Goal: Transaction & Acquisition: Purchase product/service

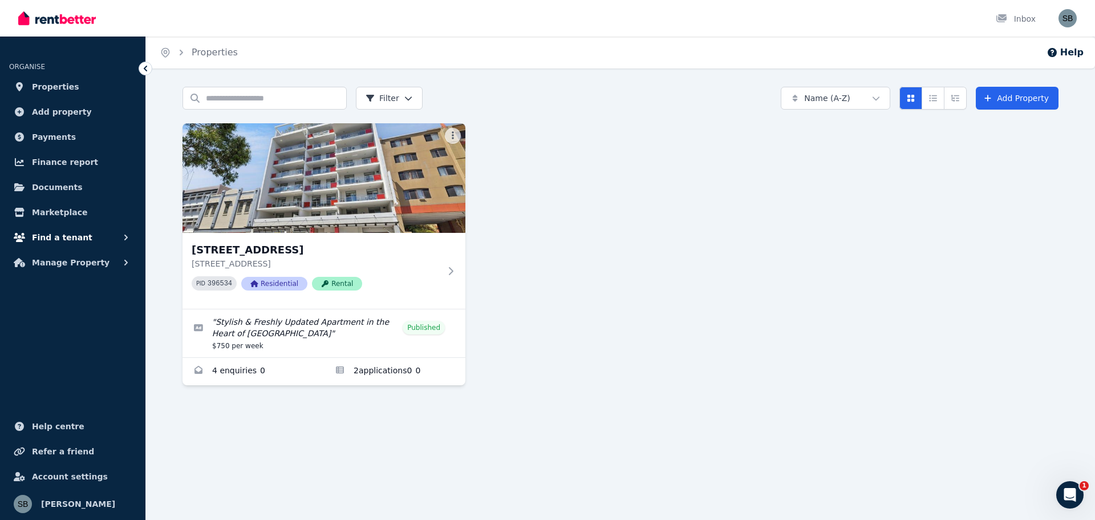
click at [65, 238] on span "Find a tenant" at bounding box center [62, 237] width 60 height 14
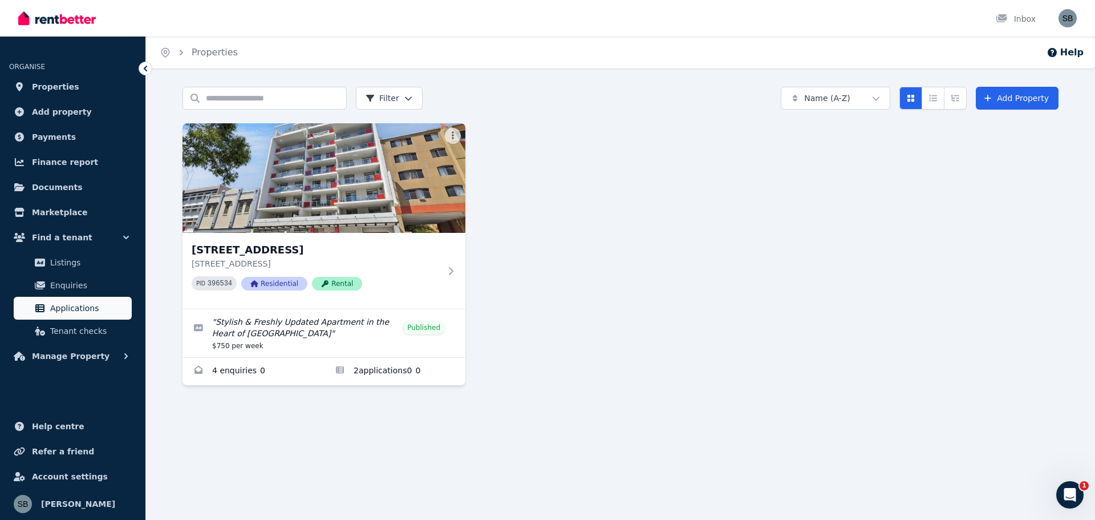
click at [64, 306] on span "Applications" at bounding box center [88, 308] width 77 height 14
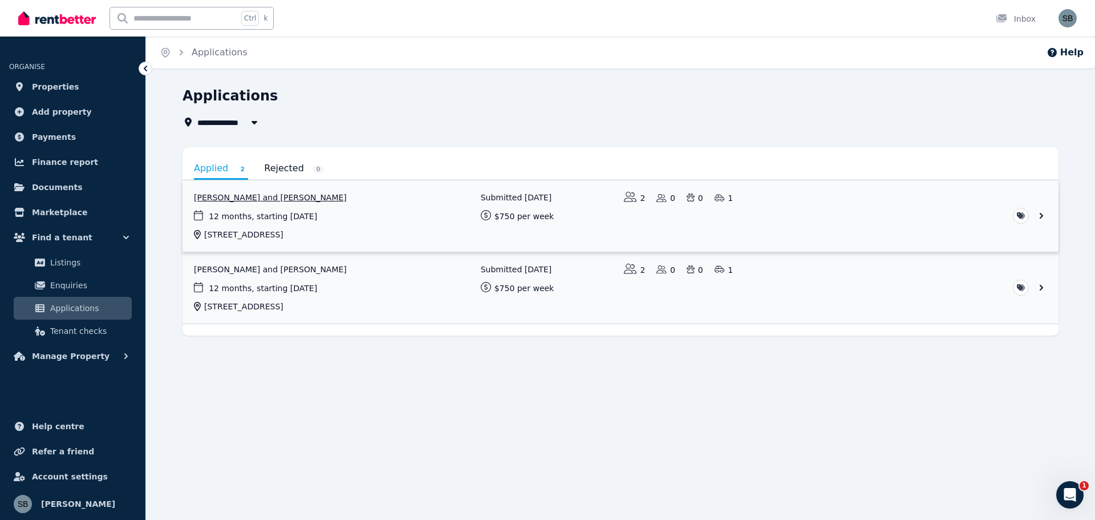
click at [242, 198] on link "View application: Hoi Ying Chan and Sifan Cai" at bounding box center [621, 215] width 876 height 71
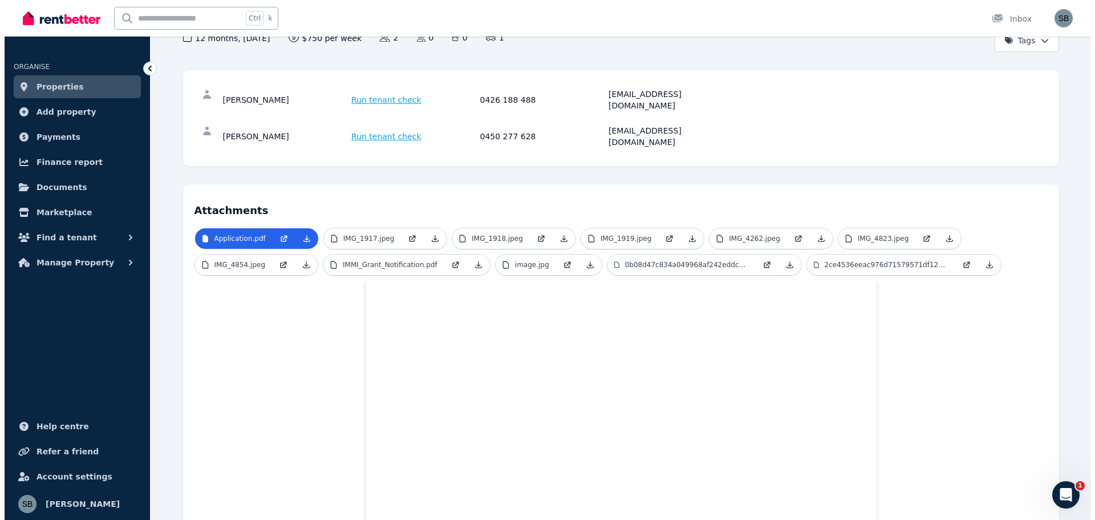
scroll to position [42, 0]
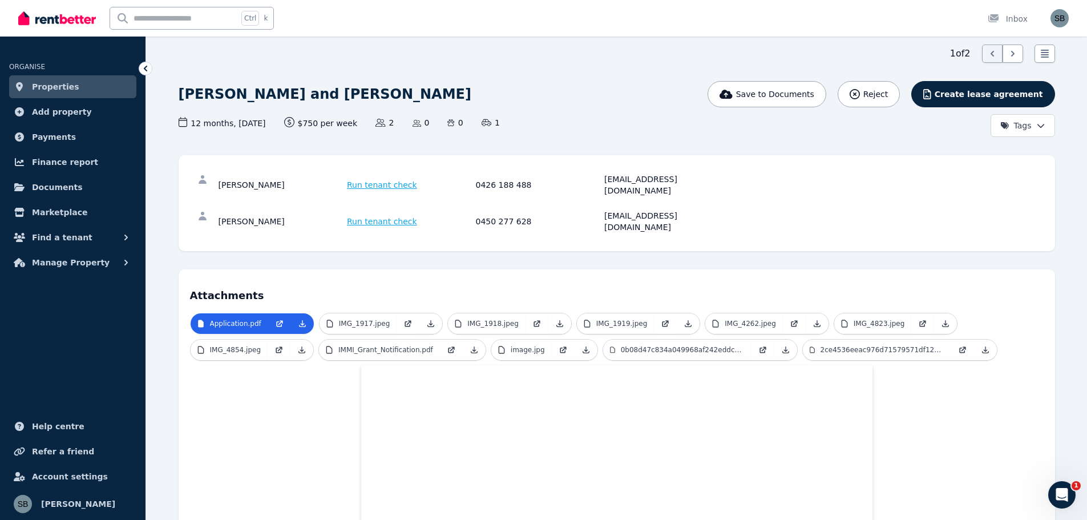
click at [376, 179] on span "Run tenant check" at bounding box center [382, 184] width 70 height 11
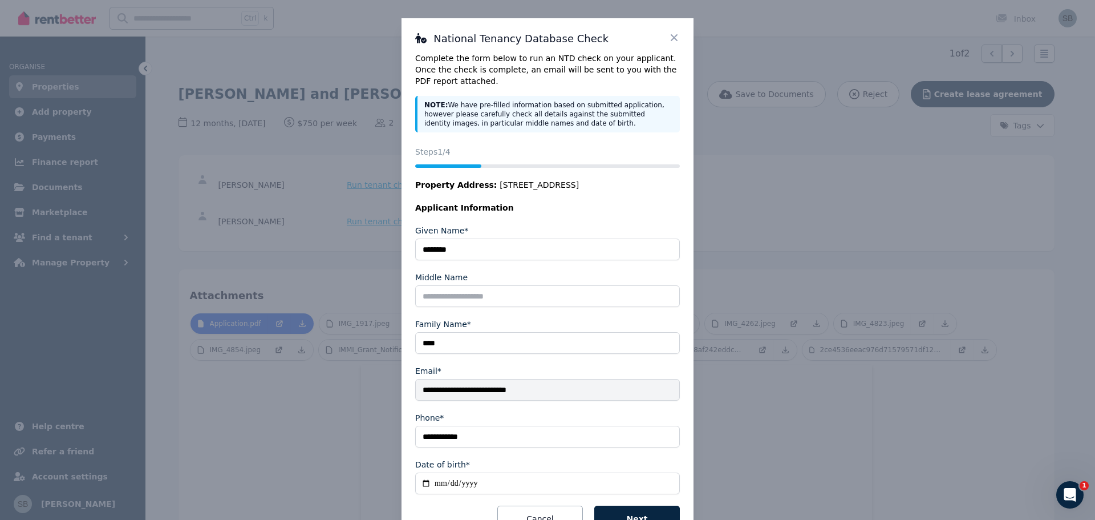
scroll to position [44, 0]
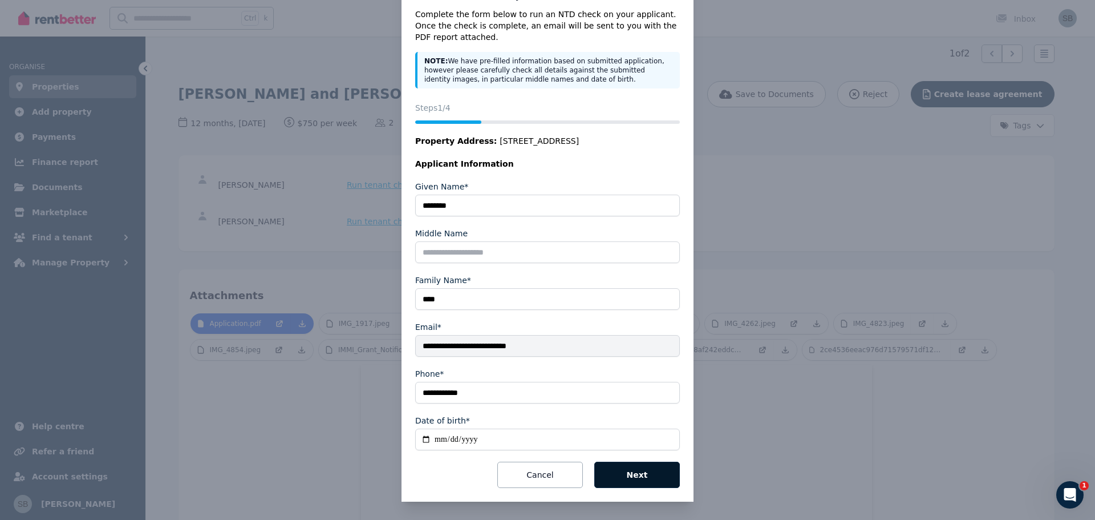
click at [637, 475] on button "Next" at bounding box center [637, 474] width 86 height 26
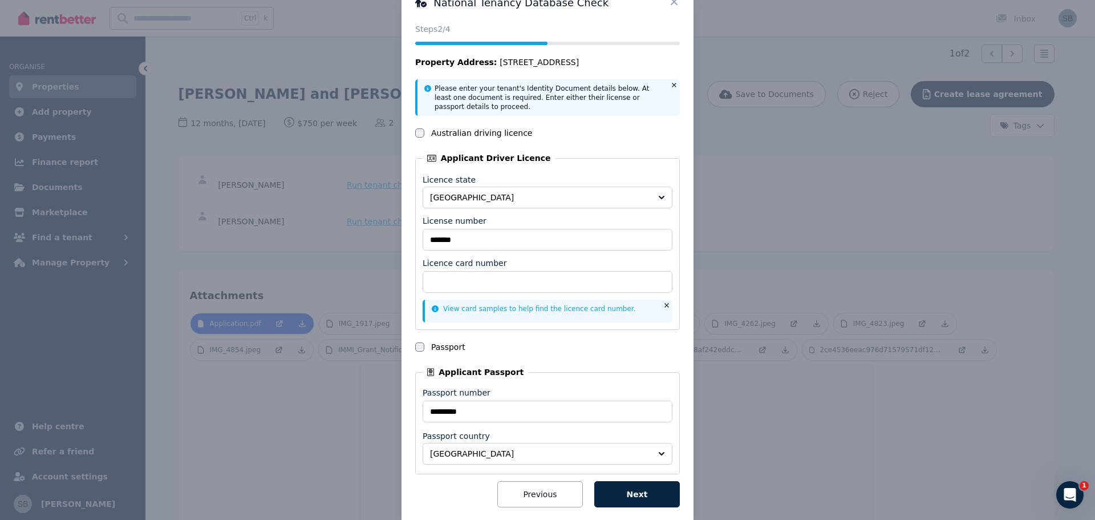
scroll to position [55, 0]
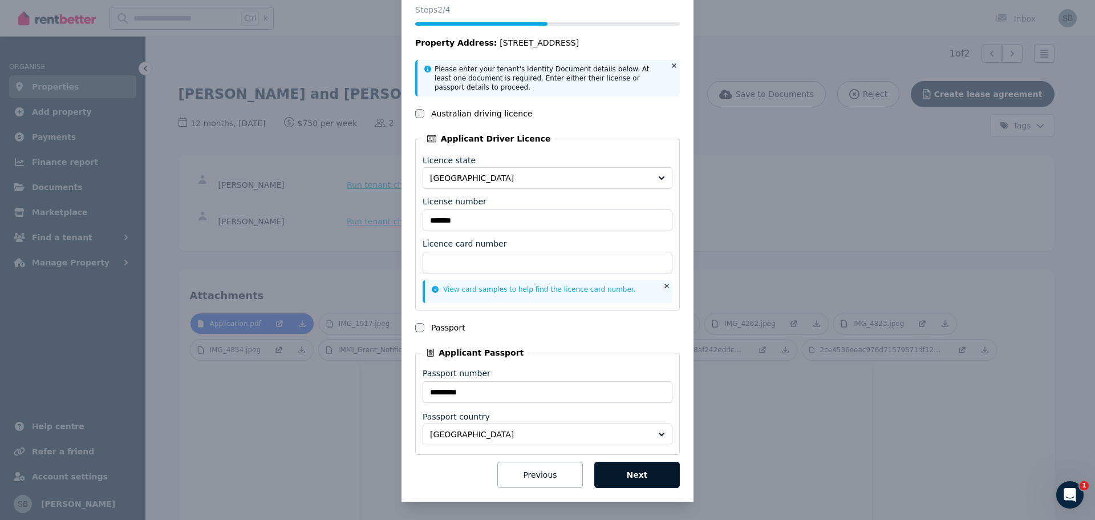
click at [630, 474] on button "Next" at bounding box center [637, 474] width 86 height 26
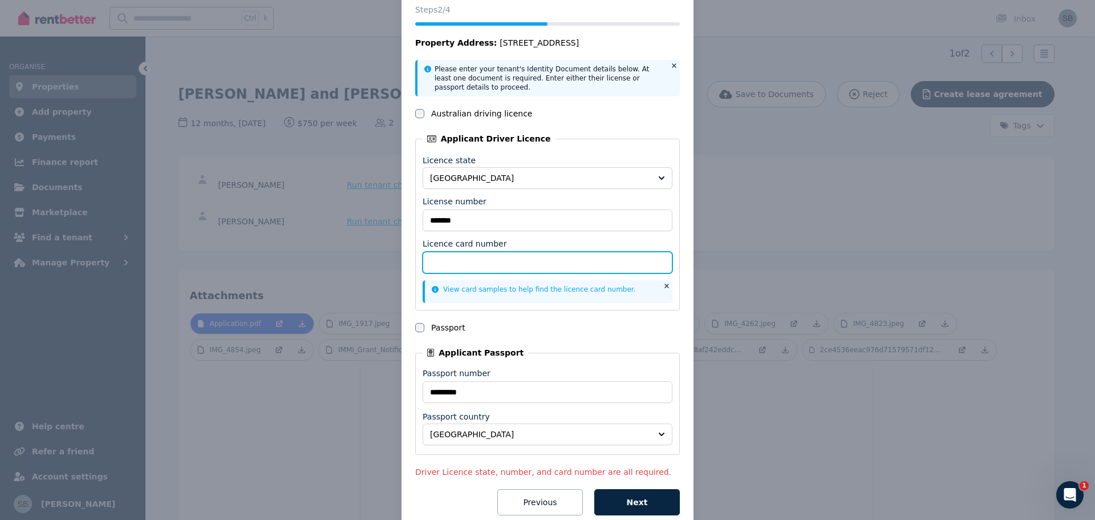
click at [465, 261] on input "Licence card number" at bounding box center [548, 263] width 250 height 22
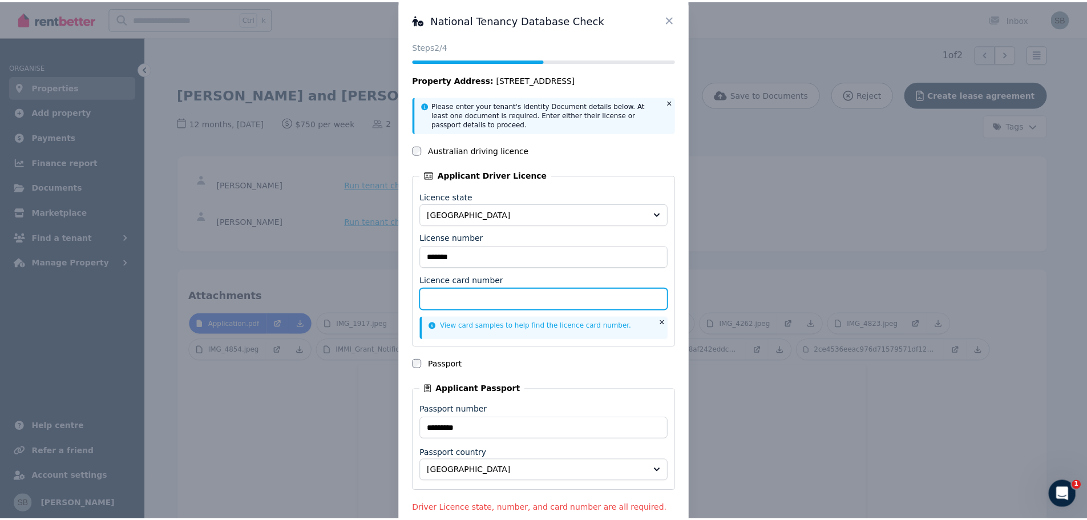
scroll to position [0, 0]
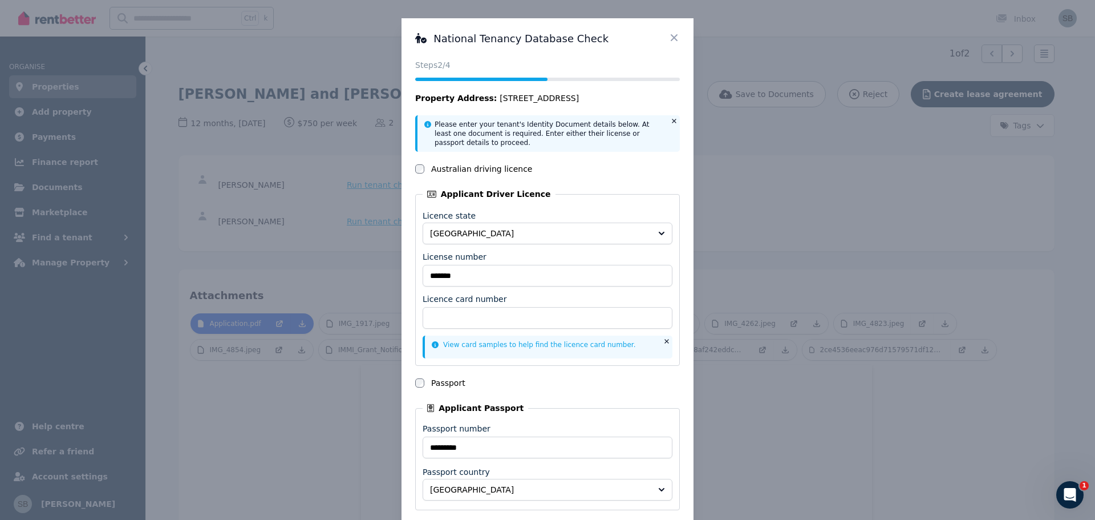
click at [669, 37] on icon at bounding box center [674, 37] width 11 height 11
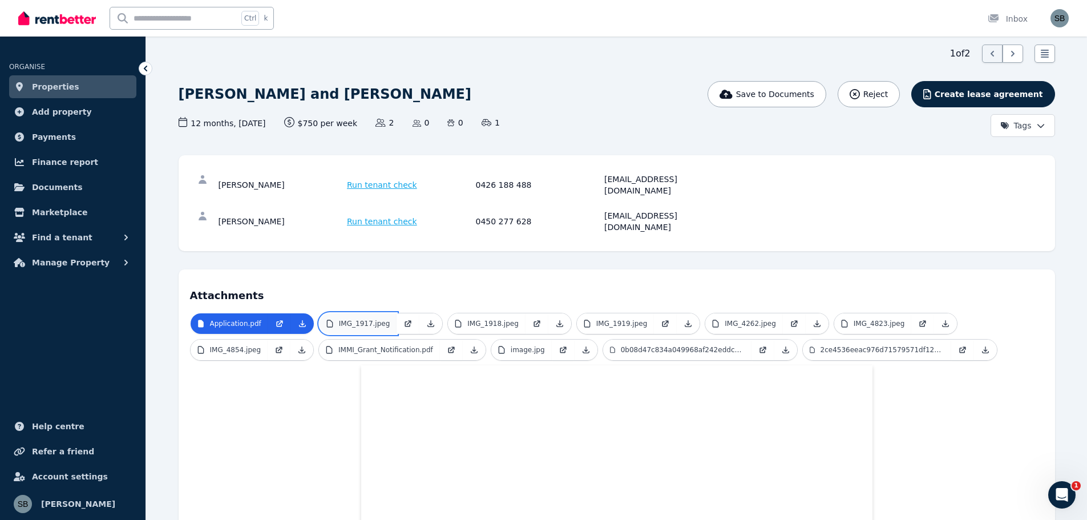
click at [369, 319] on p "IMG_1917.jpeg" at bounding box center [364, 323] width 51 height 9
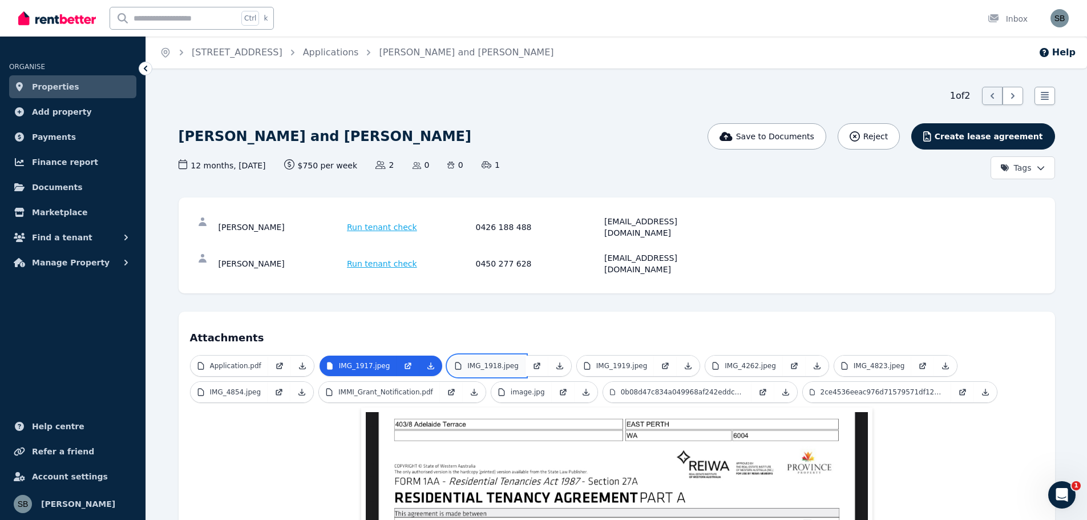
click at [480, 361] on p "IMG_1918.jpeg" at bounding box center [492, 365] width 51 height 9
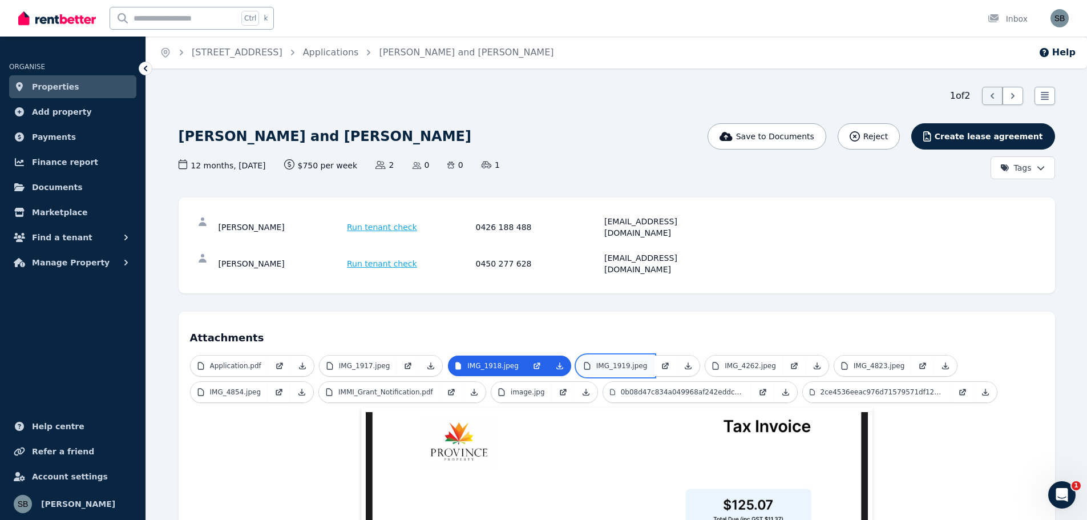
click at [596, 361] on p "IMG_1919.jpeg" at bounding box center [621, 365] width 51 height 9
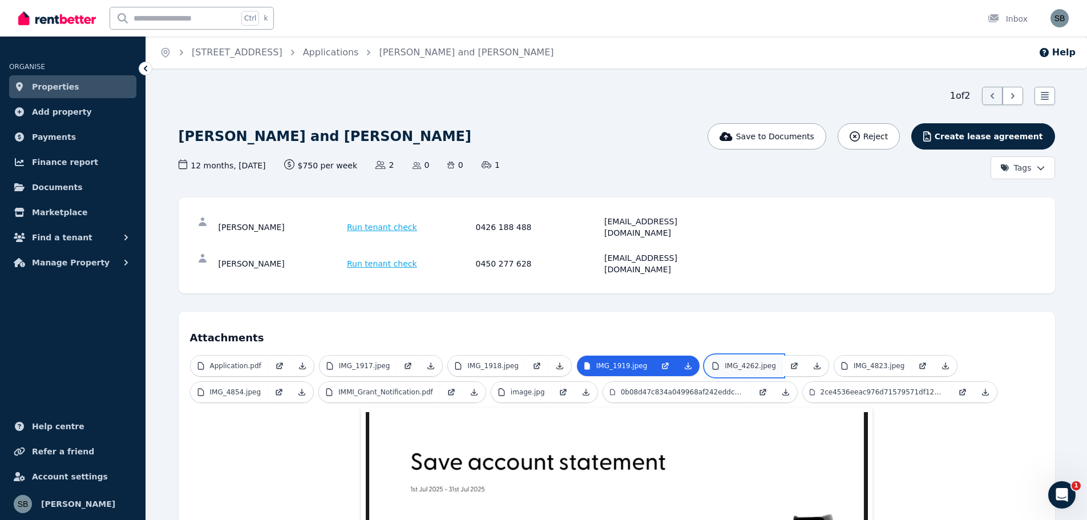
click at [724, 361] on p "IMG_4262.jpeg" at bounding box center [749, 365] width 51 height 9
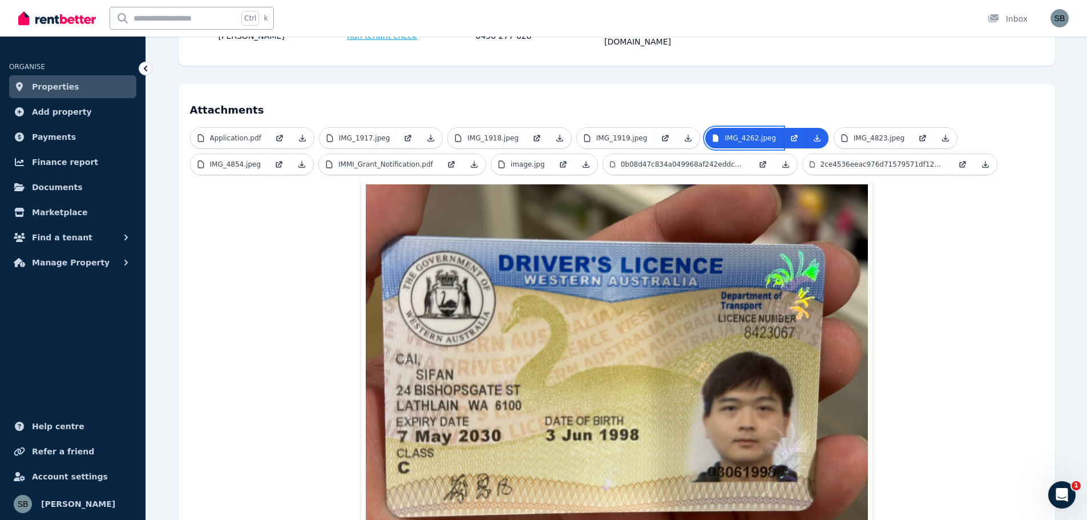
scroll to position [228, 0]
click at [853, 133] on p "IMG_4823.jpeg" at bounding box center [878, 137] width 51 height 9
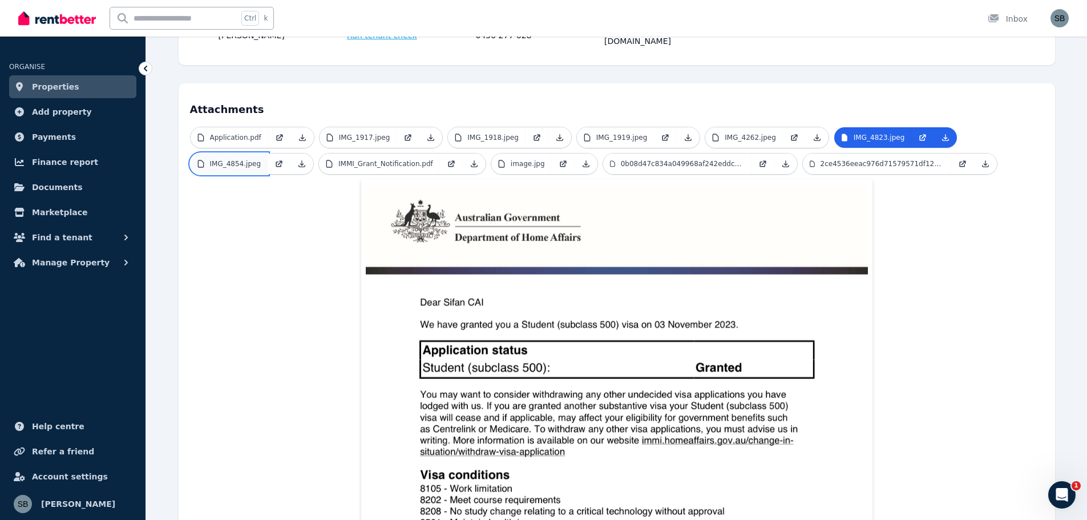
click at [238, 159] on p "IMG_4854.jpeg" at bounding box center [235, 163] width 51 height 9
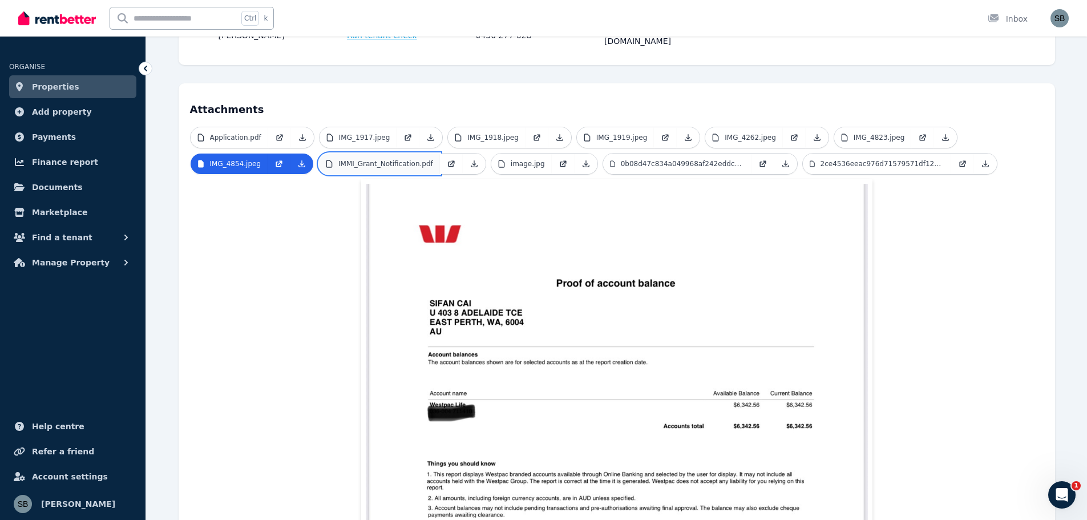
click at [356, 159] on p "IMMI_Grant_Notification.pdf" at bounding box center [385, 163] width 95 height 9
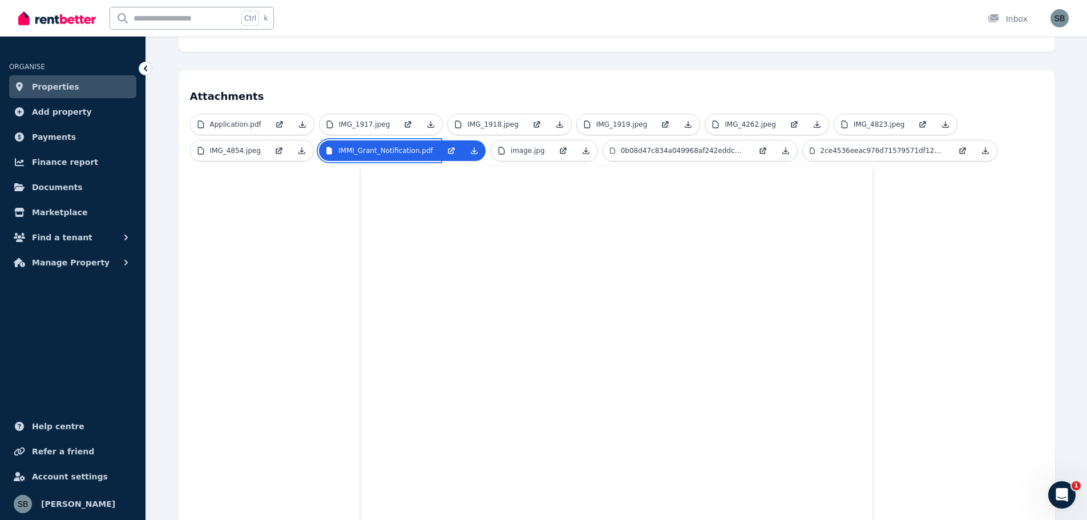
scroll to position [213, 0]
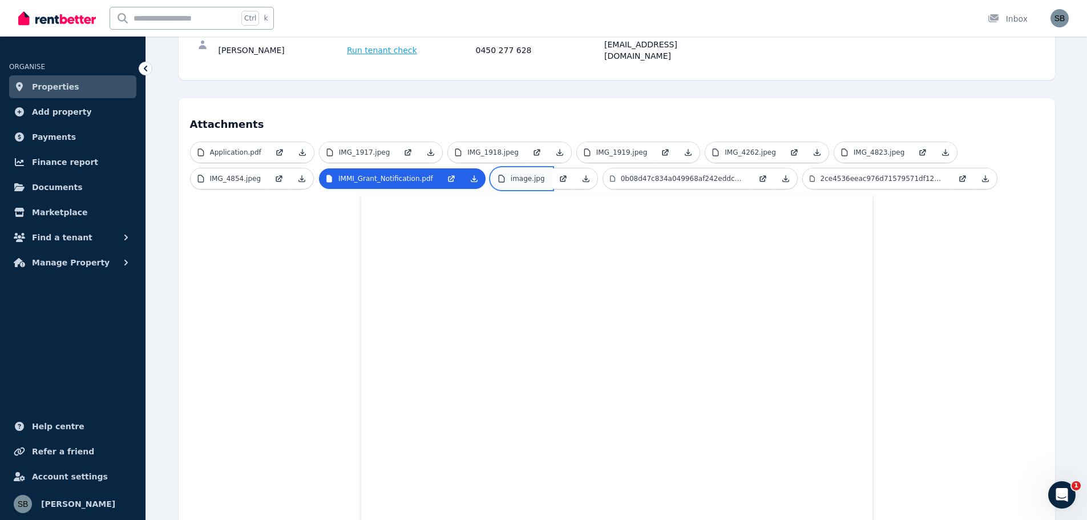
click at [517, 174] on p "image.jpg" at bounding box center [528, 178] width 34 height 9
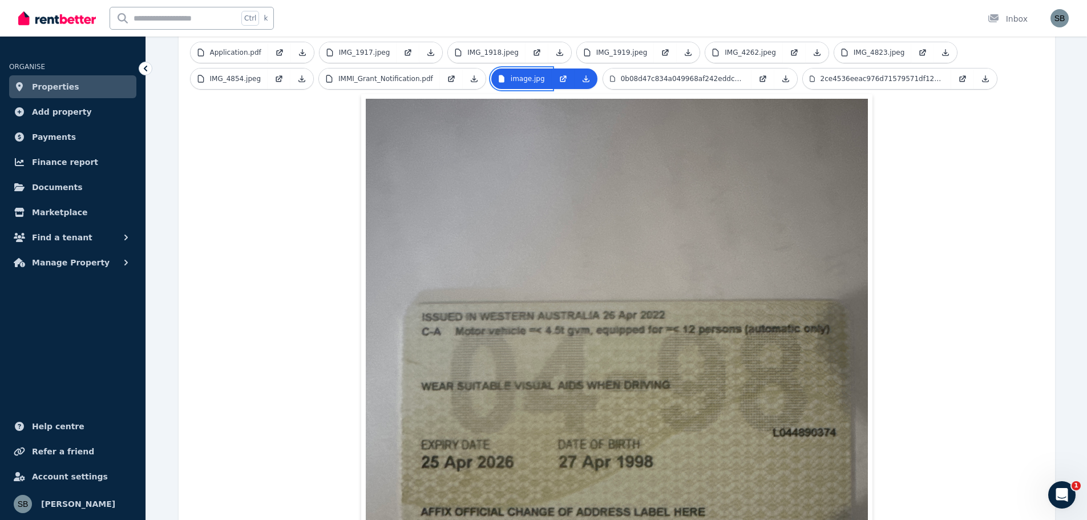
scroll to position [228, 0]
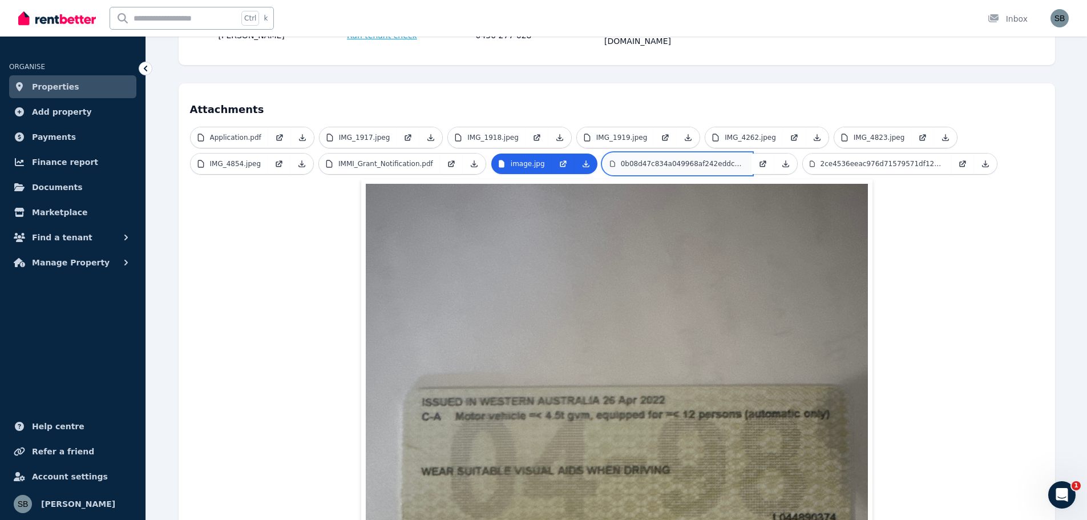
click at [665, 159] on p "0b08d47c834a049968af242eddc43f47.jpeg" at bounding box center [683, 163] width 124 height 9
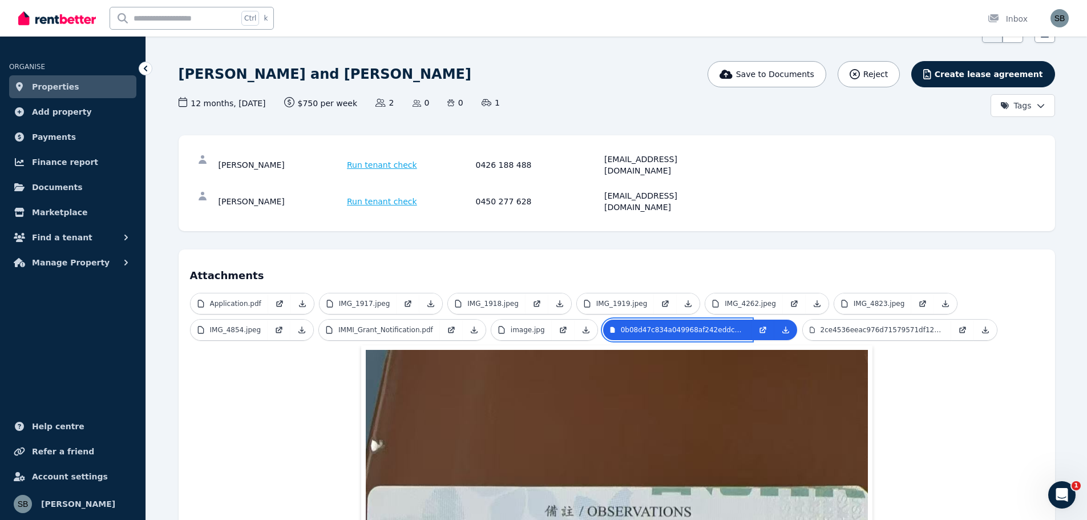
scroll to position [57, 0]
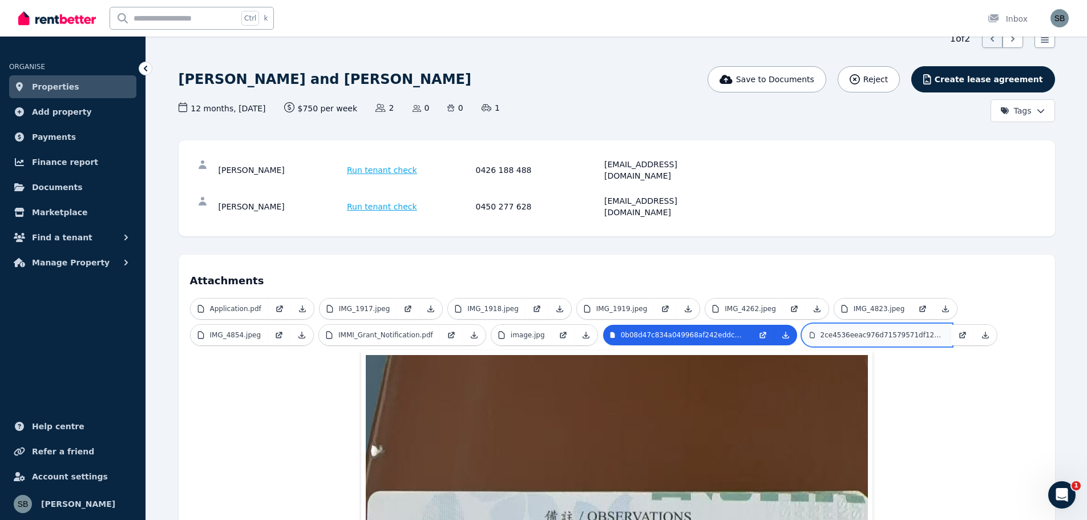
click at [862, 330] on p "2ce4536eeac976d71579571df12a94e1.jpeg" at bounding box center [882, 334] width 124 height 9
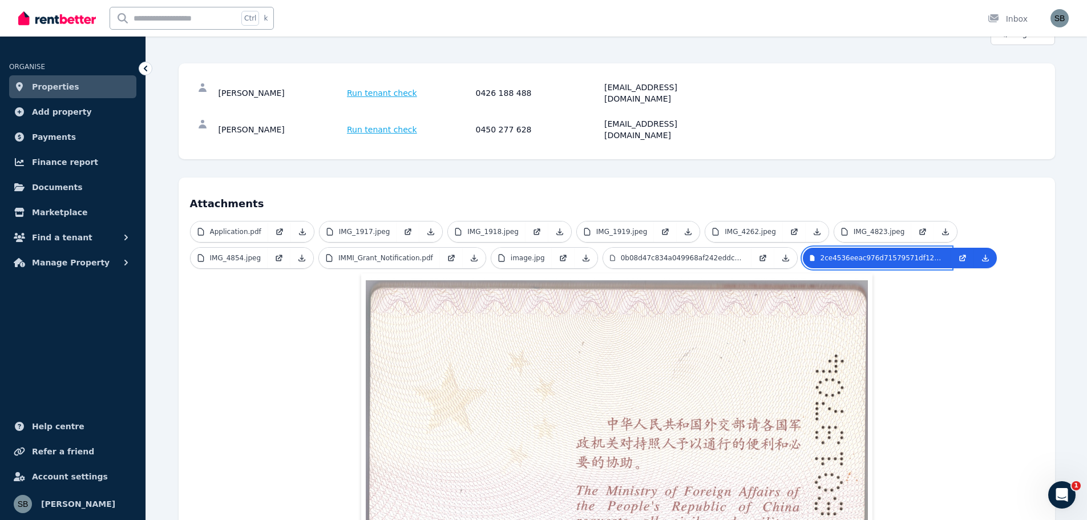
scroll to position [28, 0]
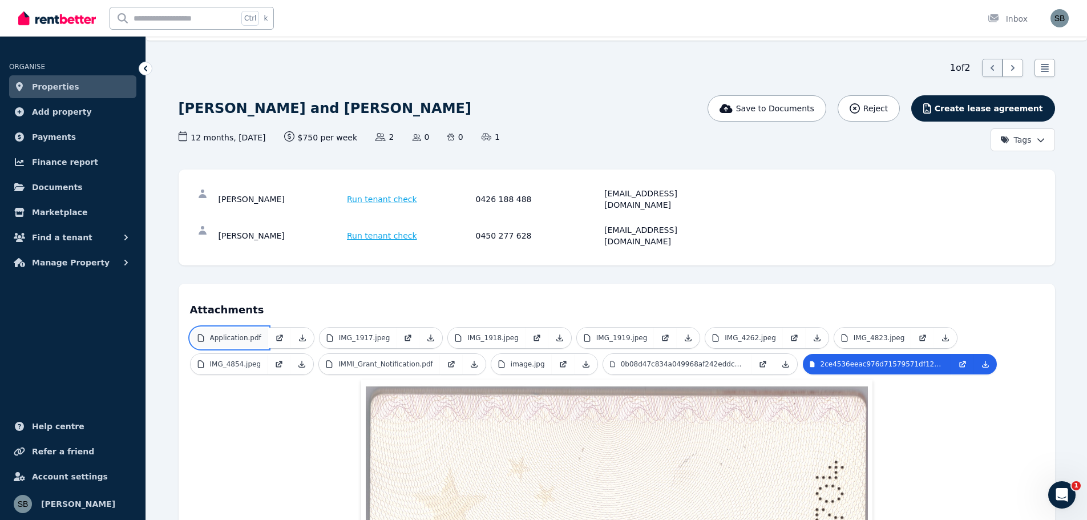
click at [242, 333] on p "Application.pdf" at bounding box center [235, 337] width 51 height 9
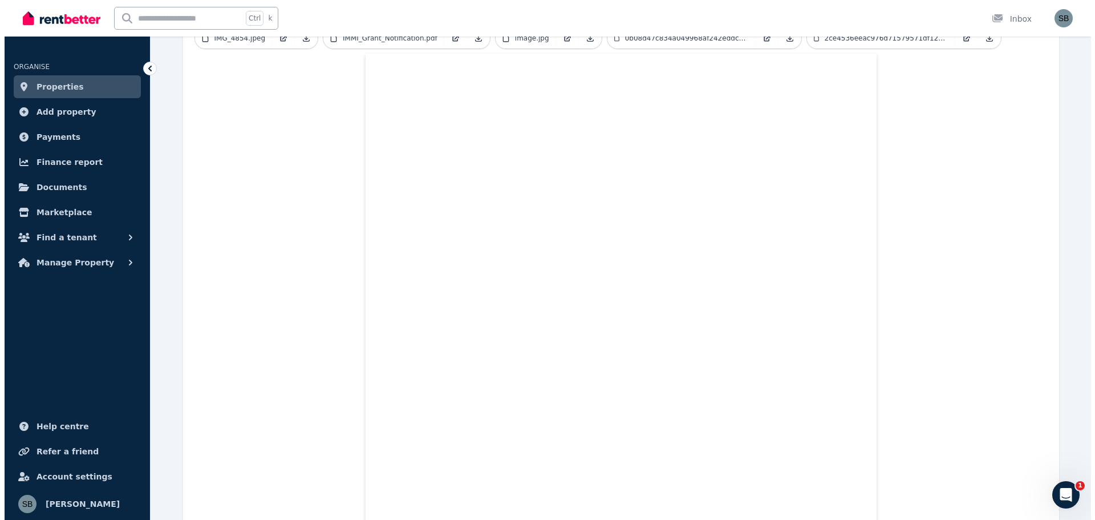
scroll to position [0, 0]
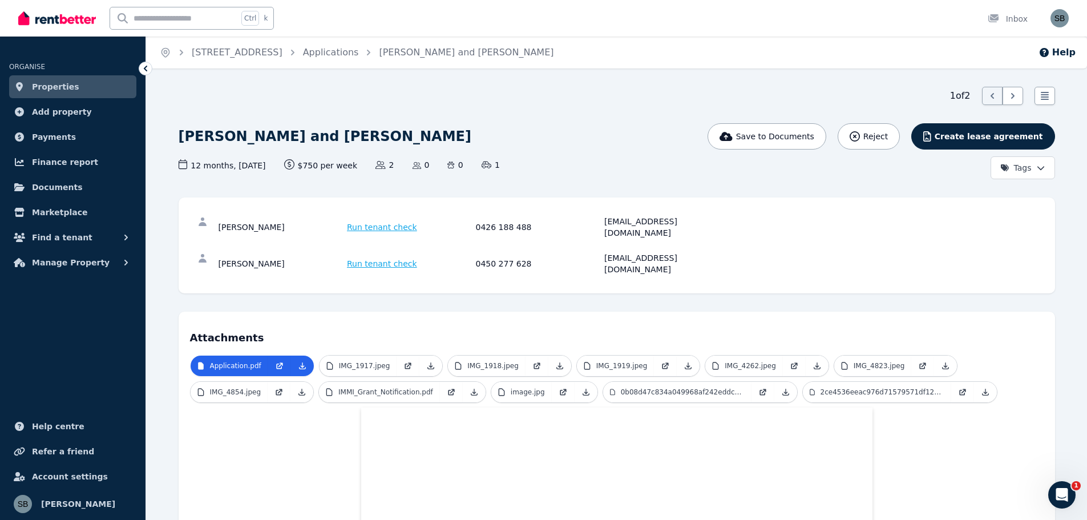
click at [374, 222] on span "Run tenant check" at bounding box center [382, 226] width 70 height 11
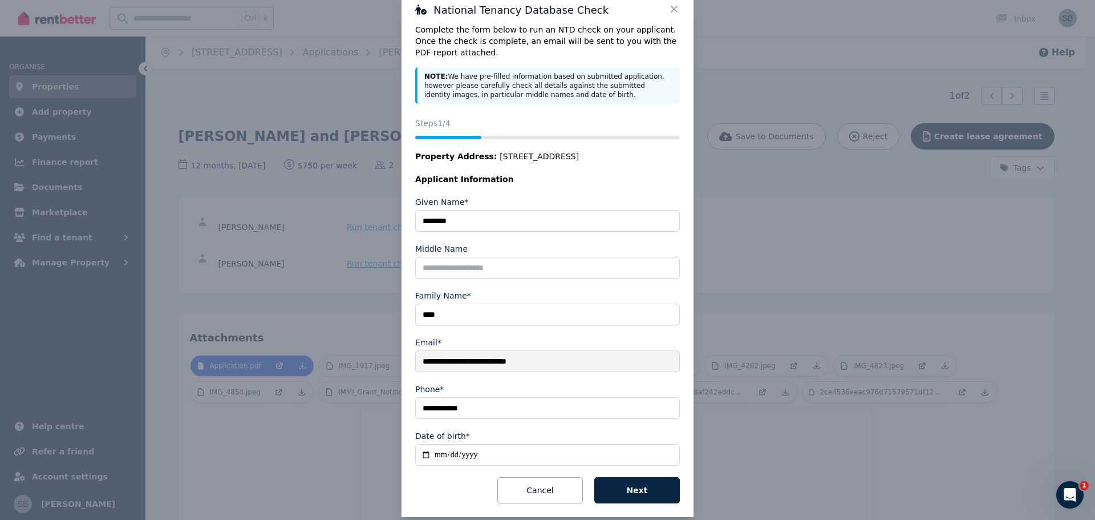
scroll to position [44, 0]
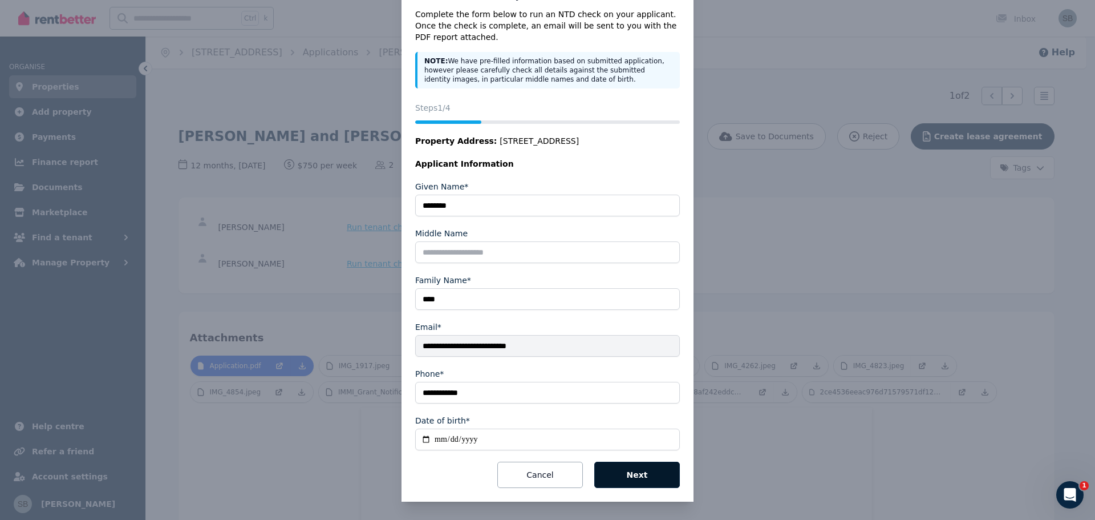
click at [638, 476] on button "Next" at bounding box center [637, 474] width 86 height 26
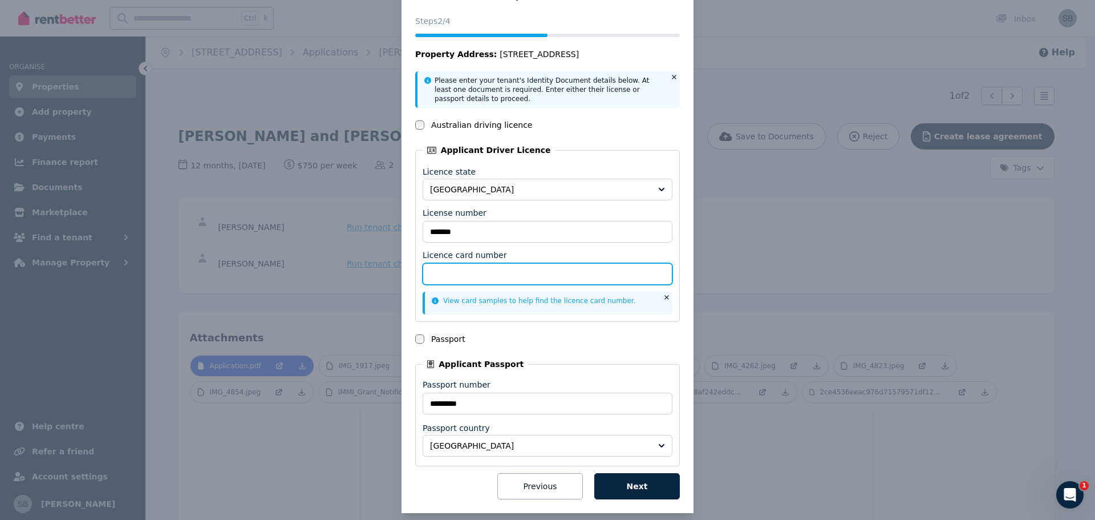
click at [448, 277] on input "Licence card number" at bounding box center [548, 274] width 250 height 22
type input "**********"
click at [551, 339] on div "Passport" at bounding box center [547, 338] width 265 height 11
click at [633, 484] on button "Next" at bounding box center [637, 486] width 86 height 26
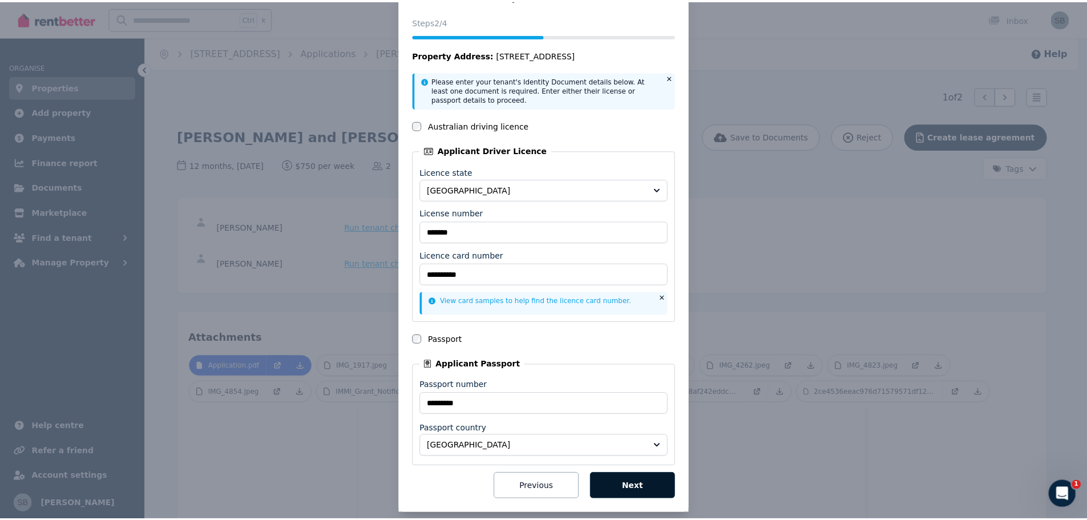
scroll to position [0, 0]
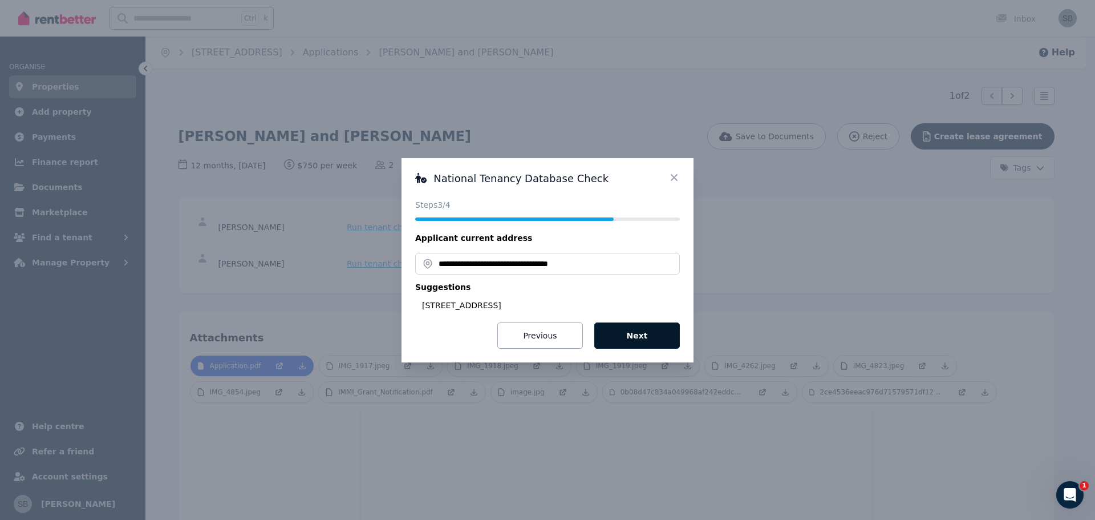
click at [641, 338] on button "Next" at bounding box center [637, 335] width 86 height 26
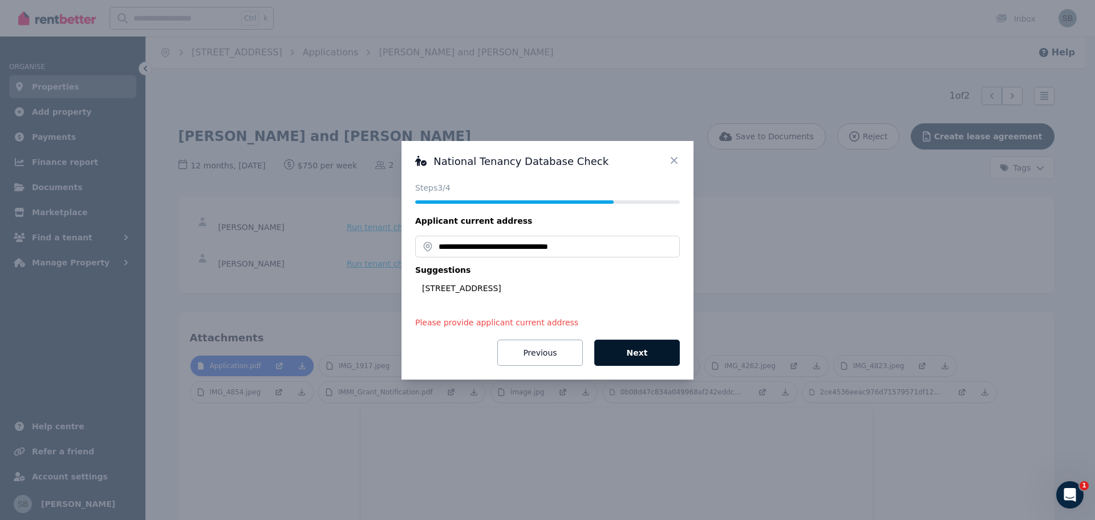
click at [635, 351] on button "Next" at bounding box center [637, 352] width 86 height 26
click at [517, 286] on div "403/8 Adelaide Terrace, East Perth WA 6004, Australia" at bounding box center [551, 287] width 258 height 11
type input "**********"
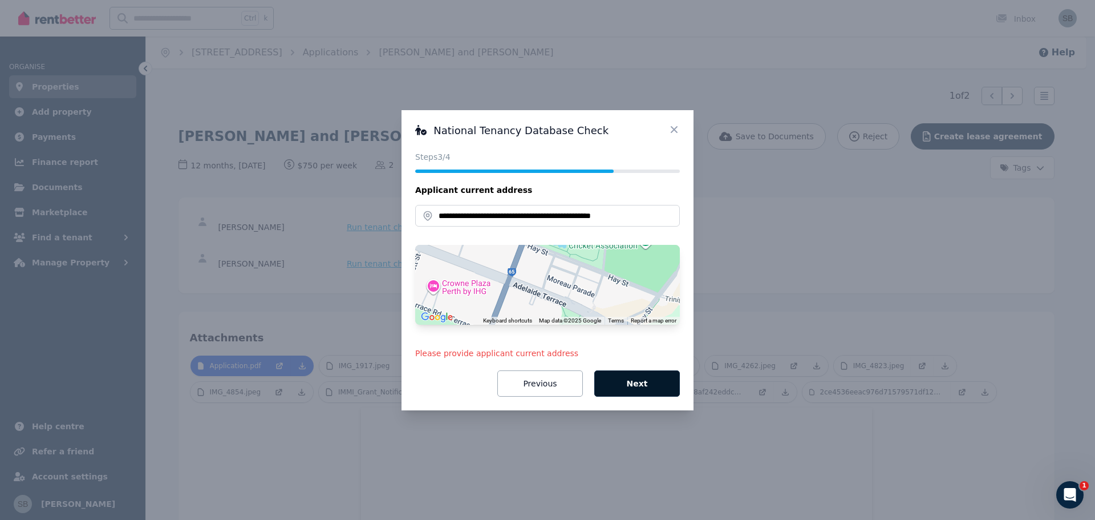
click at [636, 378] on button "Next" at bounding box center [637, 383] width 86 height 26
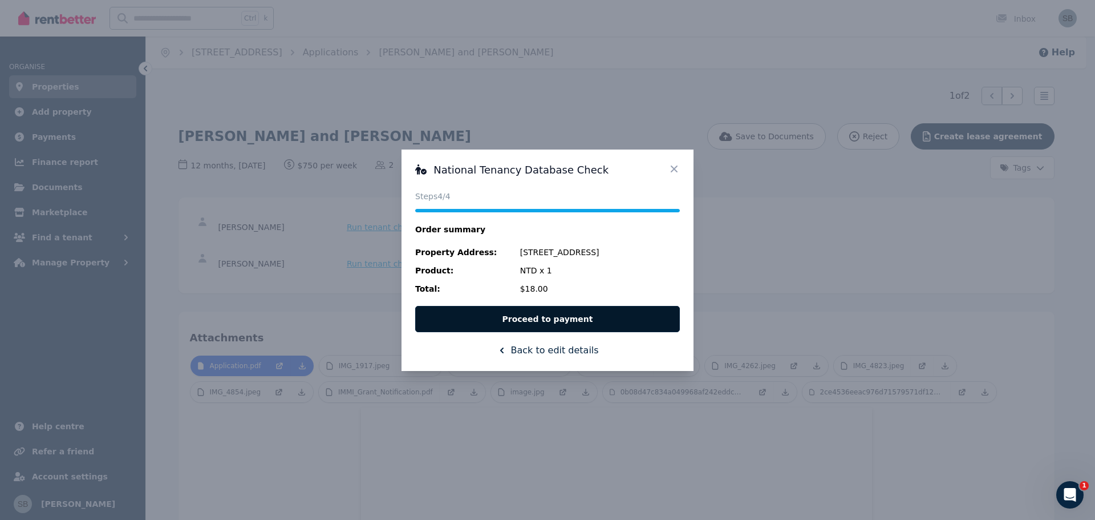
click at [561, 317] on button "Proceed to payment" at bounding box center [547, 319] width 265 height 26
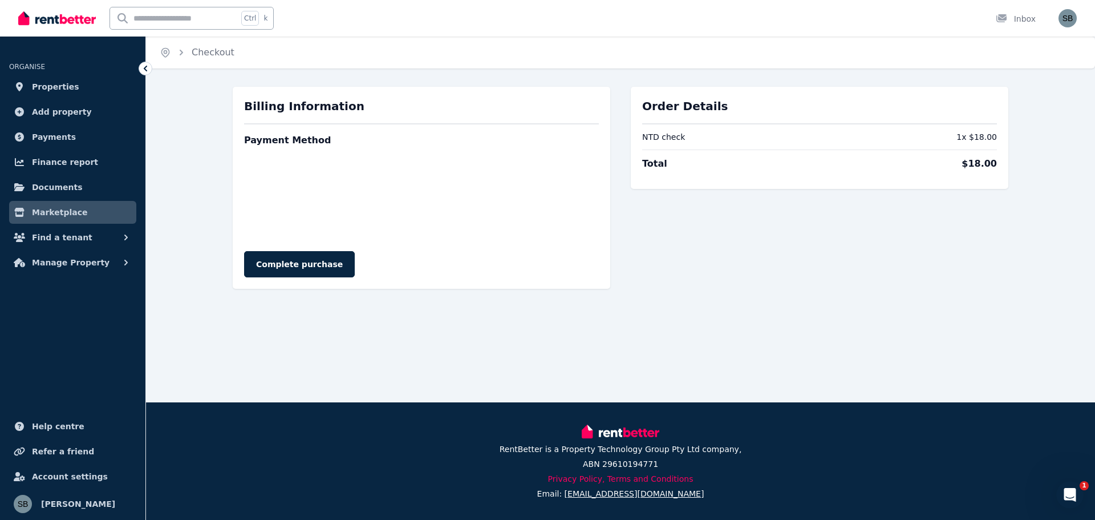
drag, startPoint x: 291, startPoint y: 266, endPoint x: 298, endPoint y: 272, distance: 9.0
click at [292, 267] on button "Complete purchase" at bounding box center [299, 264] width 111 height 26
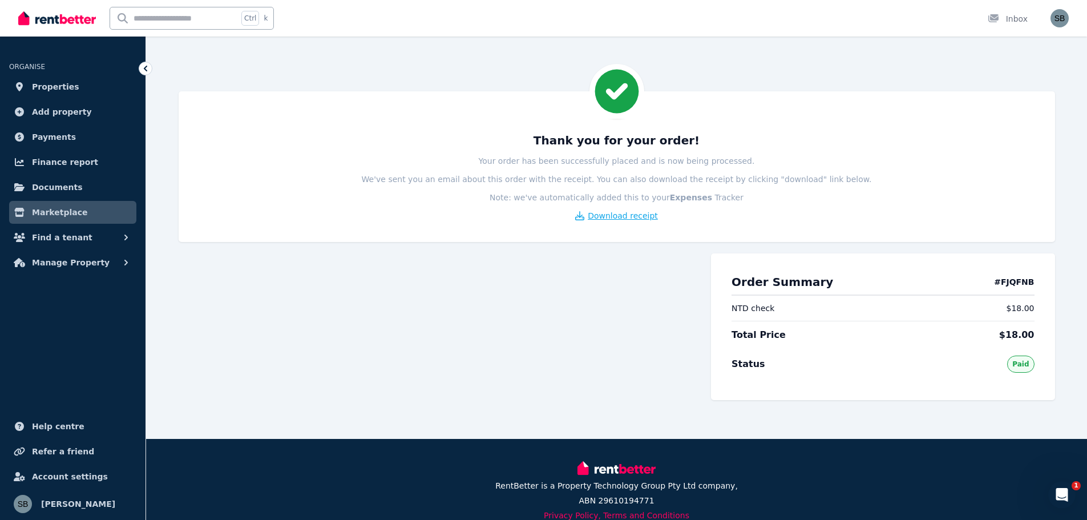
click at [621, 213] on span "Download receipt" at bounding box center [623, 215] width 70 height 11
click at [75, 237] on span "Find a tenant" at bounding box center [62, 237] width 60 height 14
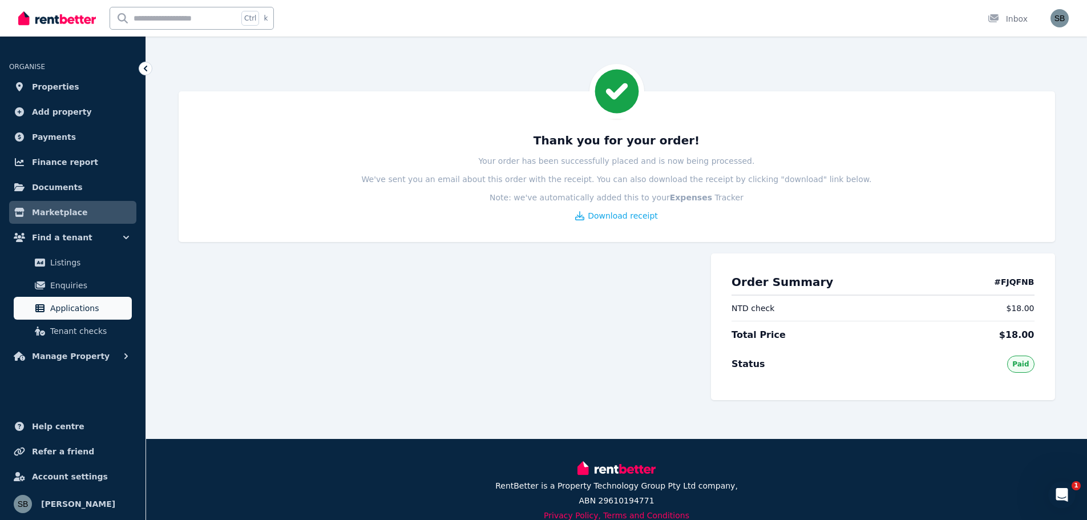
click at [86, 306] on span "Applications" at bounding box center [88, 308] width 77 height 14
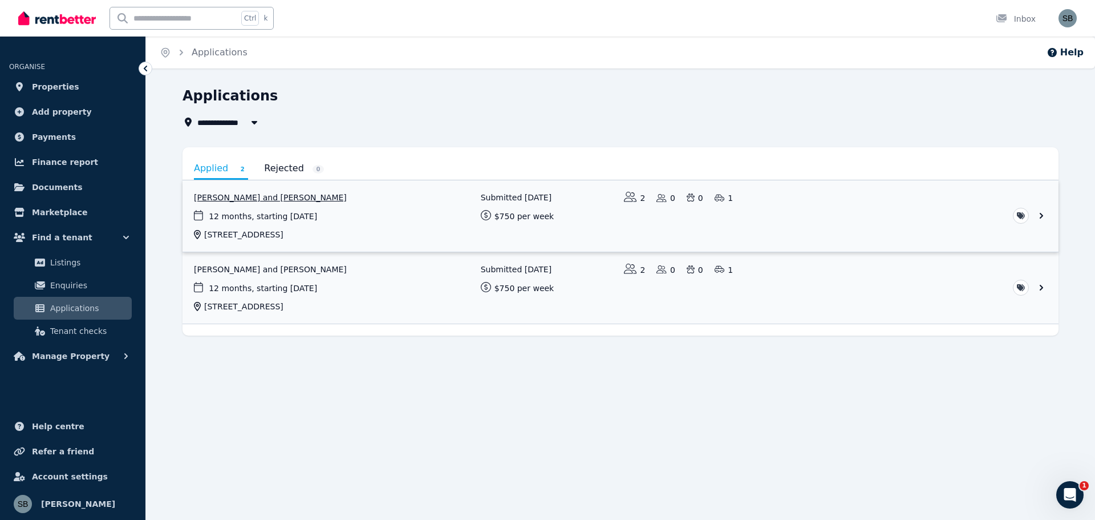
click at [246, 196] on link "View application: Hoi Ying Chan and Sifan Cai" at bounding box center [621, 215] width 876 height 71
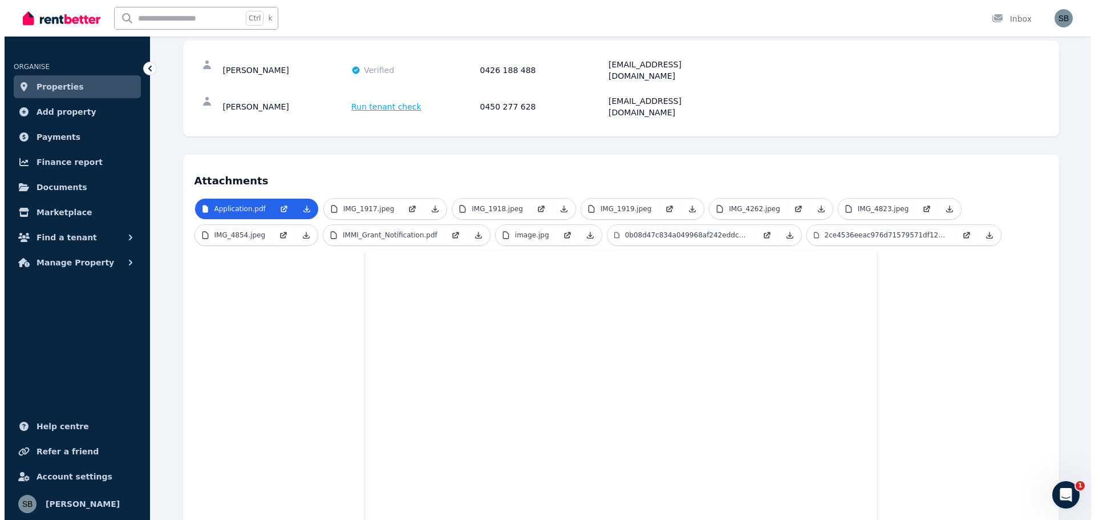
scroll to position [156, 0]
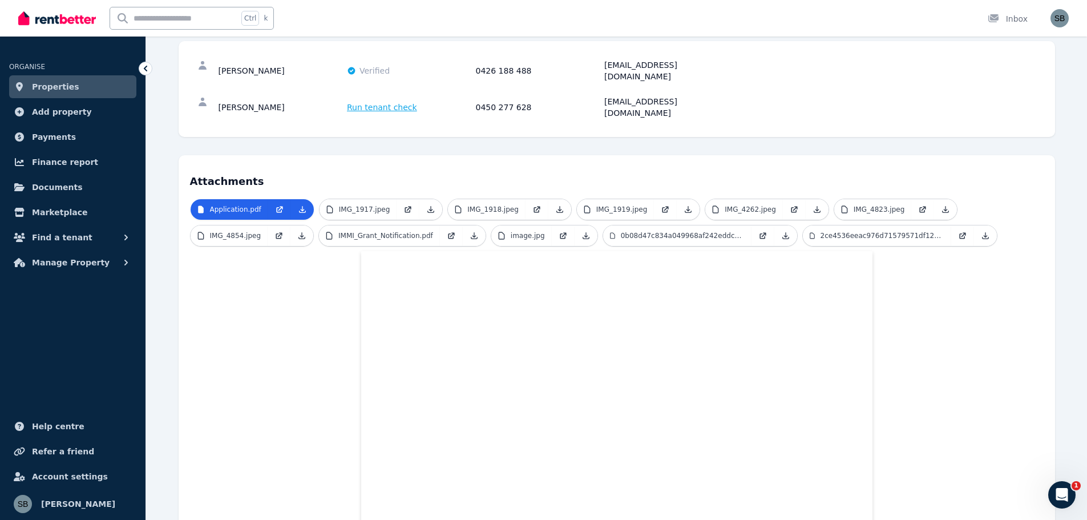
click at [375, 102] on span "Run tenant check" at bounding box center [382, 107] width 70 height 11
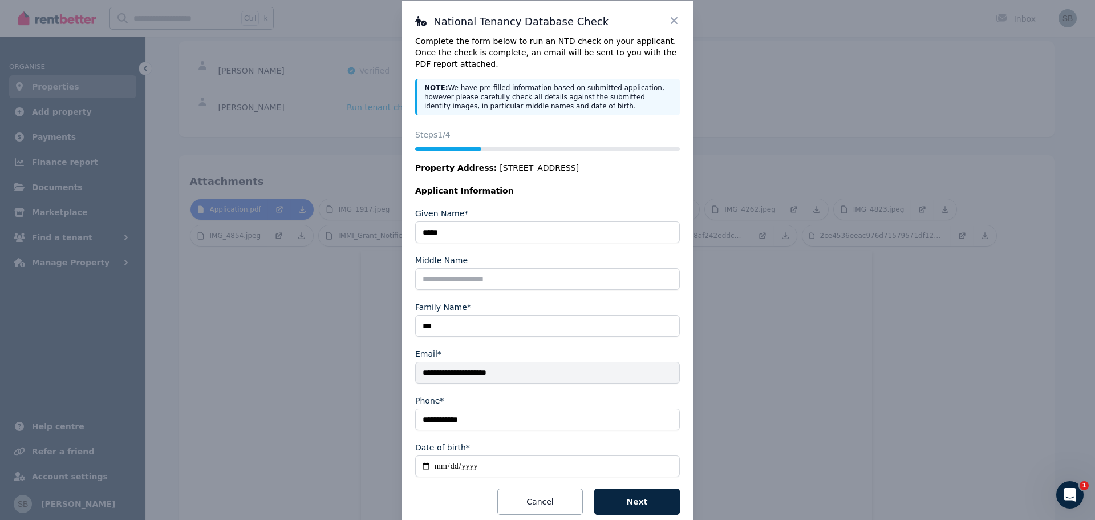
scroll to position [44, 0]
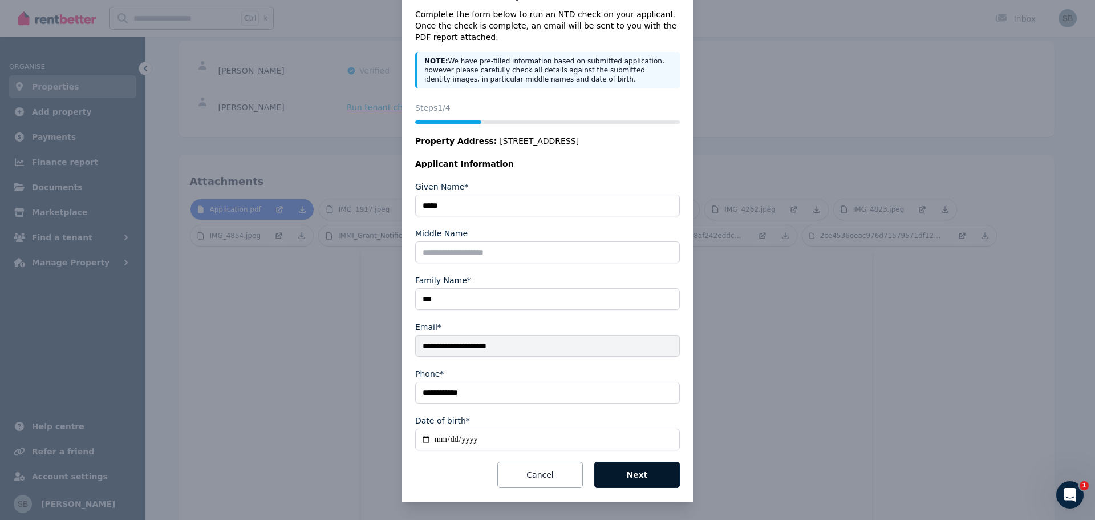
click at [635, 473] on button "Next" at bounding box center [637, 474] width 86 height 26
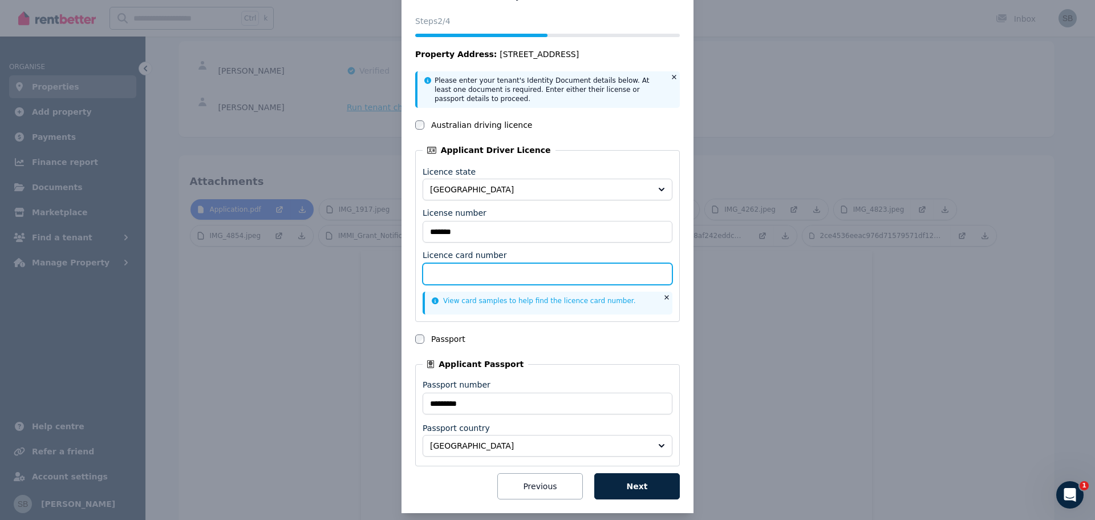
click at [469, 270] on input "Licence card number" at bounding box center [548, 274] width 250 height 22
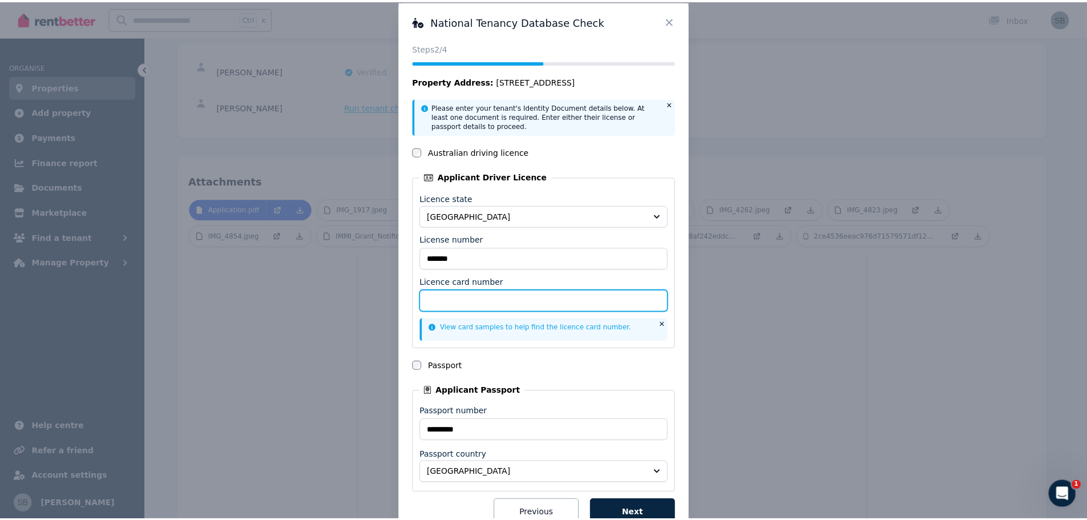
scroll to position [0, 0]
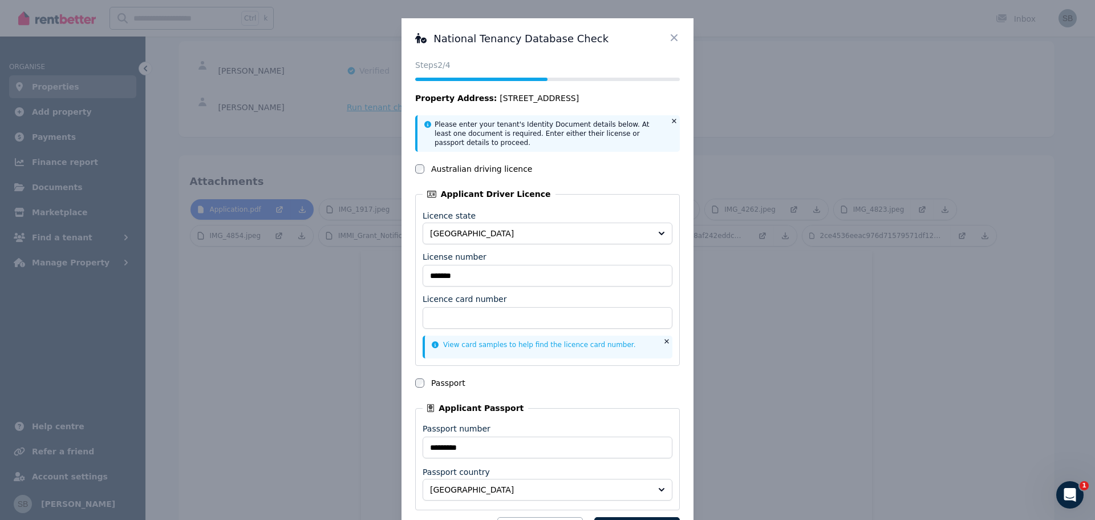
click at [669, 42] on icon at bounding box center [674, 37] width 11 height 11
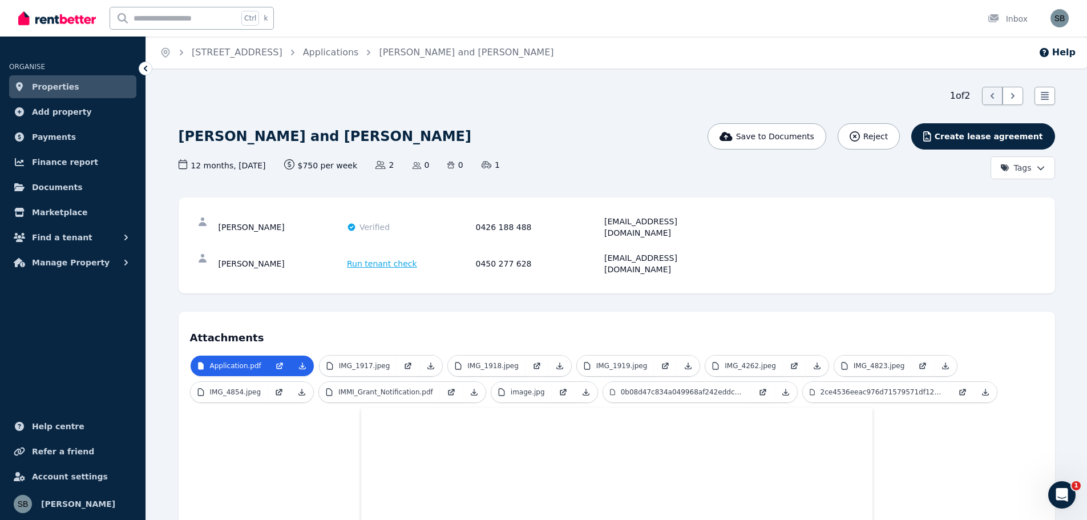
click at [370, 258] on span "Run tenant check" at bounding box center [382, 263] width 70 height 11
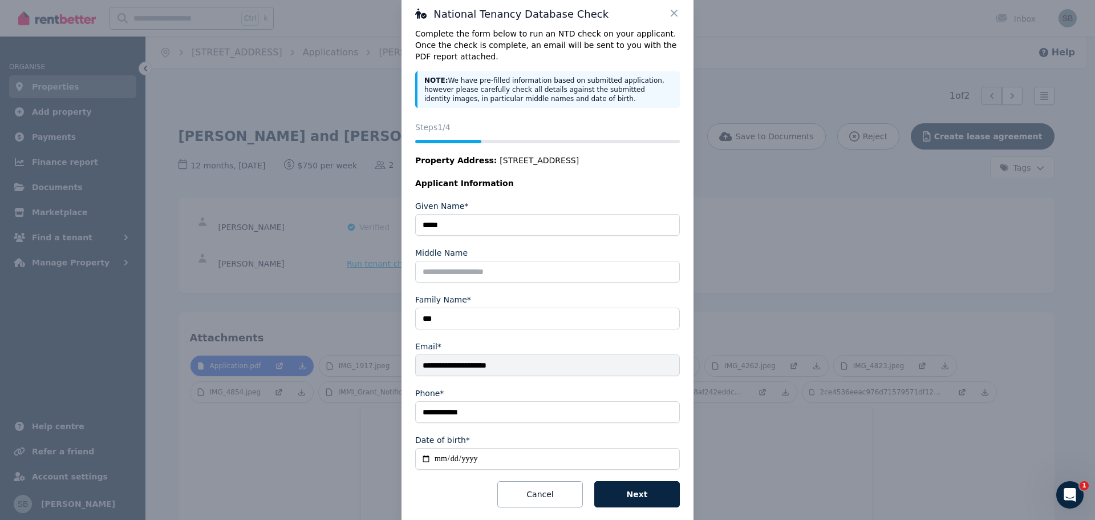
scroll to position [44, 0]
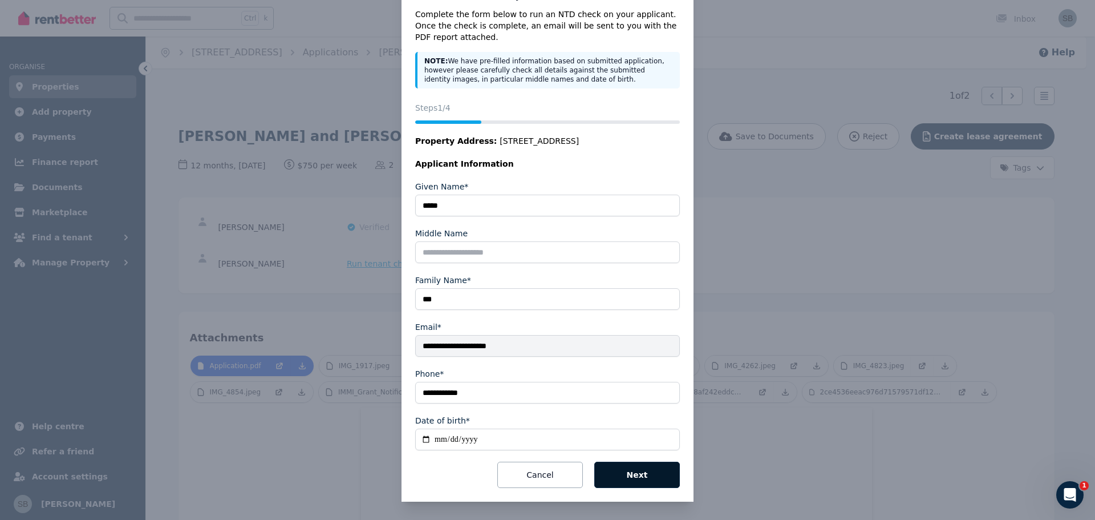
click at [633, 472] on button "Next" at bounding box center [637, 474] width 86 height 26
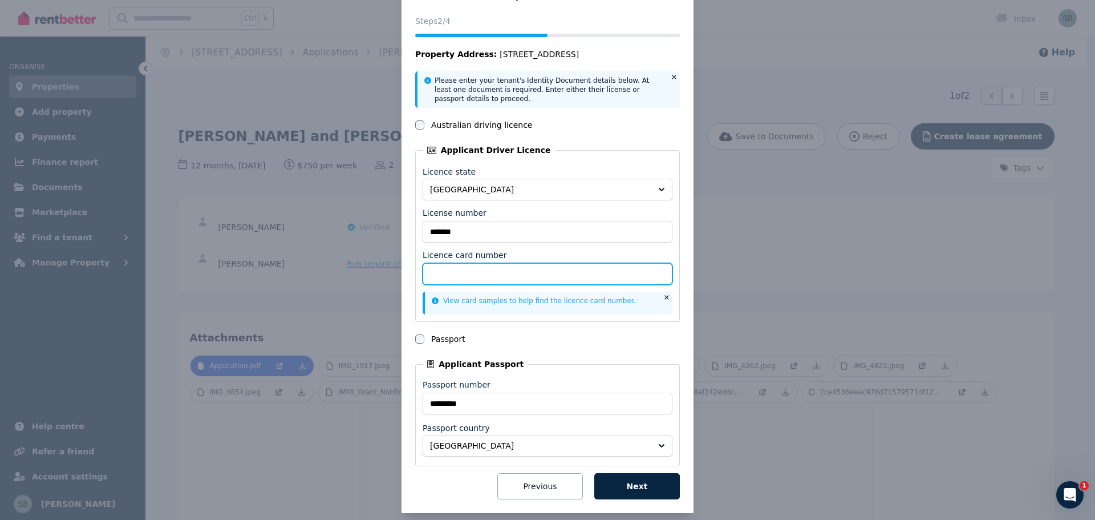
click at [441, 272] on input "Licence card number" at bounding box center [548, 274] width 250 height 22
type input "**********"
click at [636, 485] on button "Next" at bounding box center [637, 486] width 86 height 26
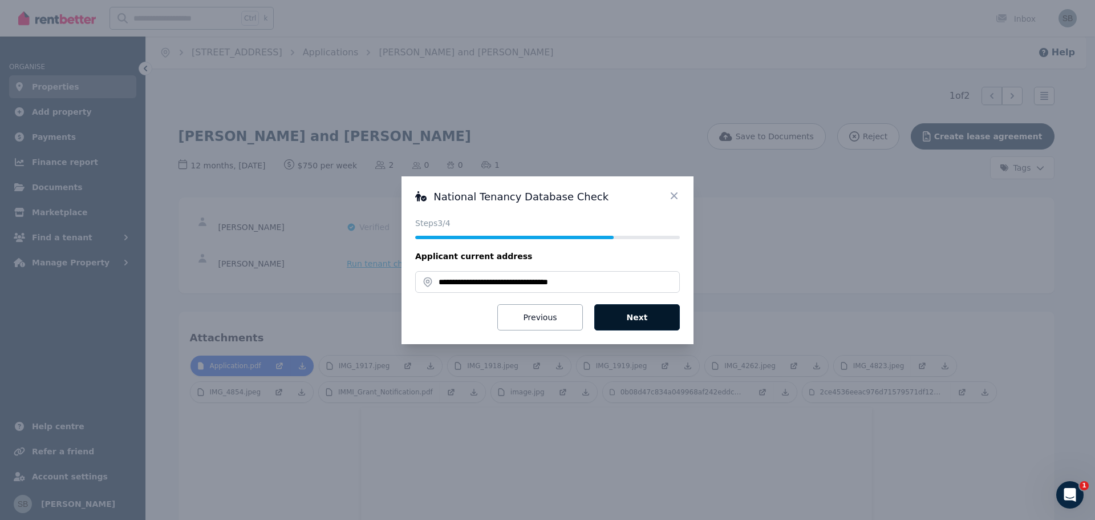
scroll to position [0, 0]
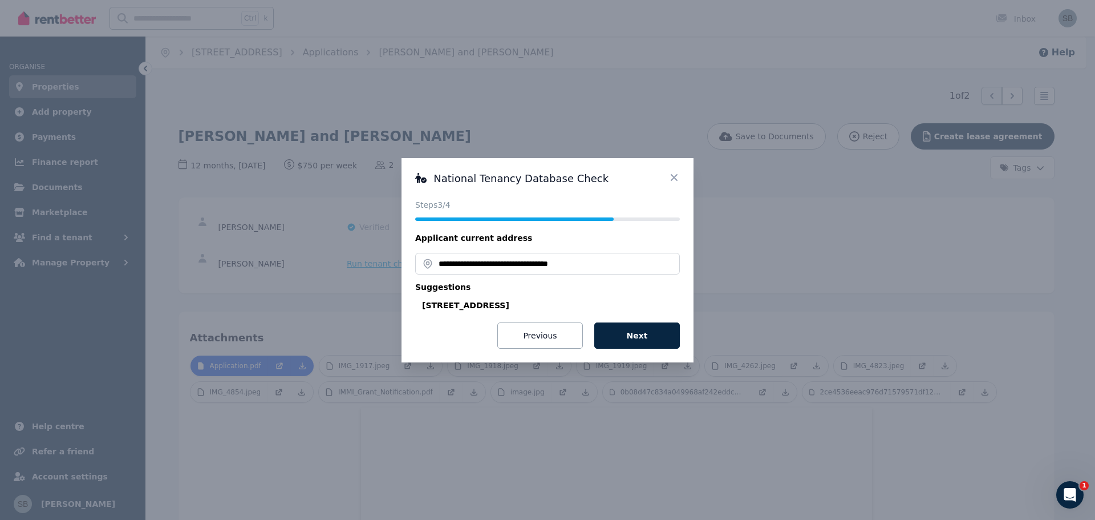
click at [529, 305] on div "403/8 Adelaide Terrace, East Perth WA 6004, Australia" at bounding box center [551, 304] width 258 height 11
type input "**********"
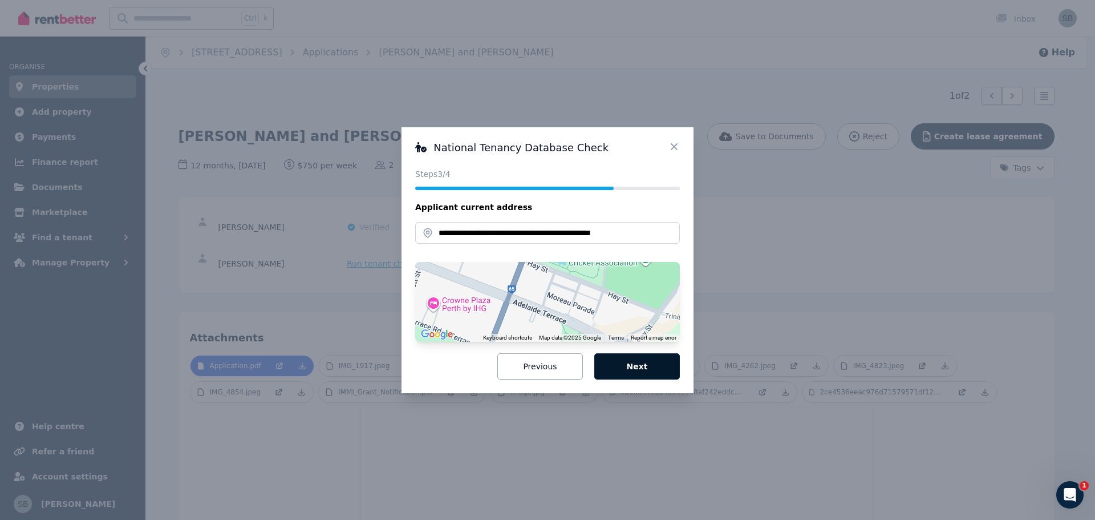
click at [641, 366] on button "Next" at bounding box center [637, 366] width 86 height 26
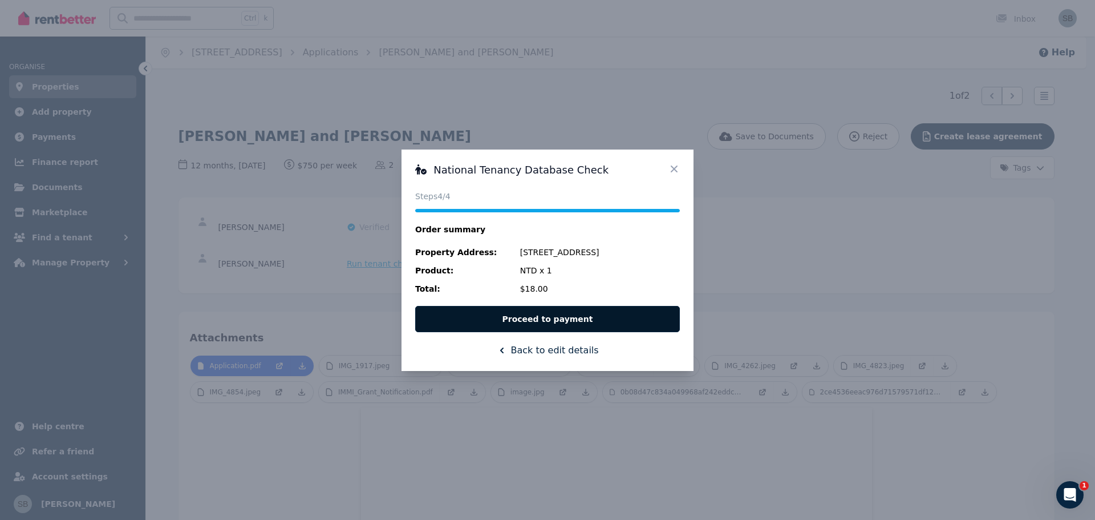
click at [567, 322] on button "Proceed to payment" at bounding box center [547, 319] width 265 height 26
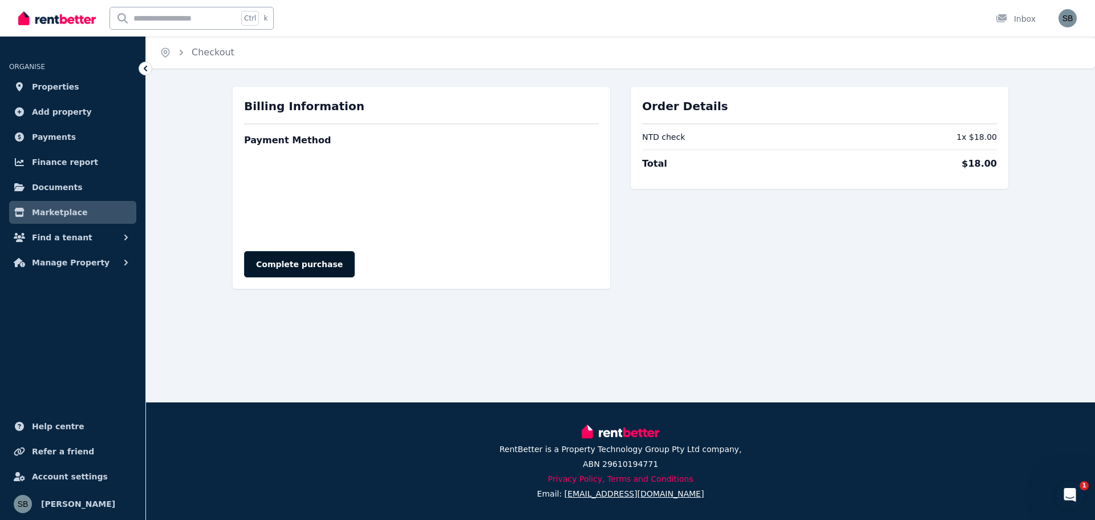
click at [287, 261] on button "Complete purchase" at bounding box center [299, 264] width 111 height 26
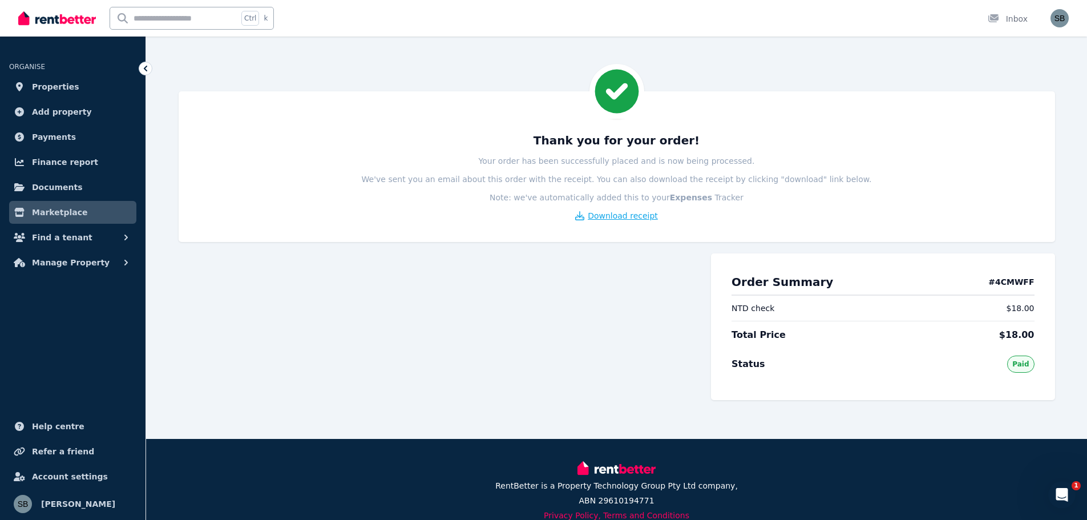
click at [619, 217] on span "Download receipt" at bounding box center [623, 215] width 70 height 11
click at [66, 233] on span "Find a tenant" at bounding box center [62, 237] width 60 height 14
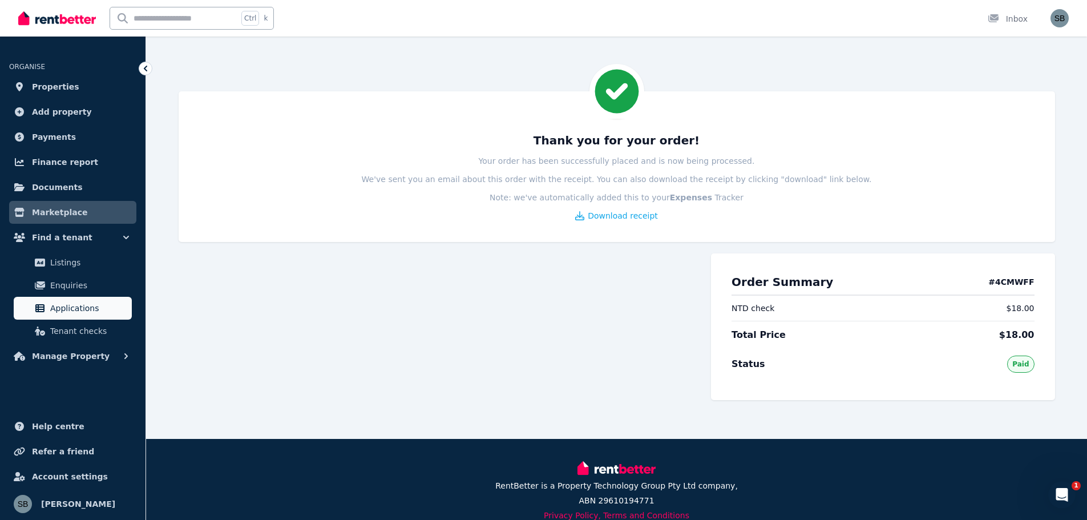
click at [67, 309] on span "Applications" at bounding box center [88, 308] width 77 height 14
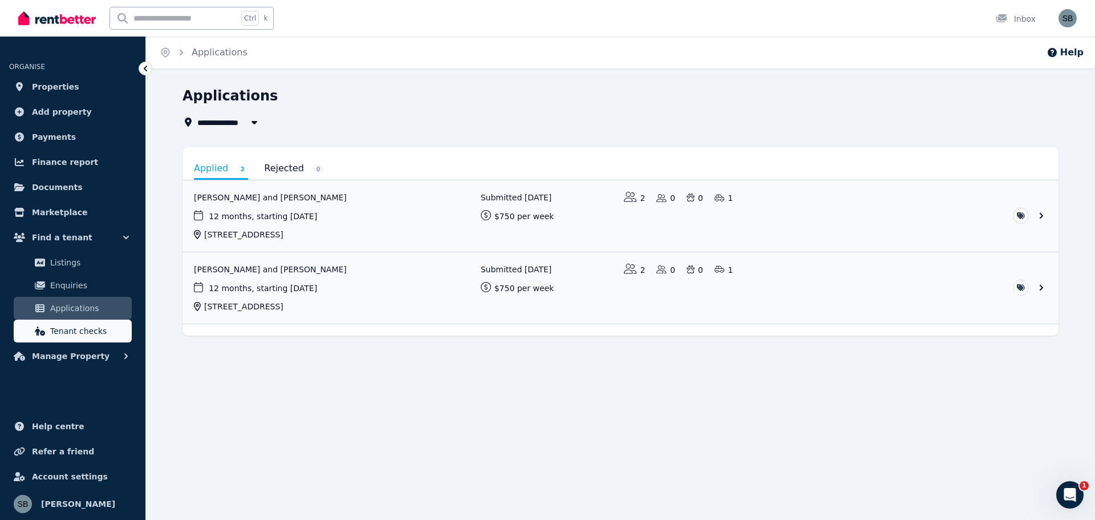
click at [76, 329] on span "Tenant checks" at bounding box center [88, 331] width 77 height 14
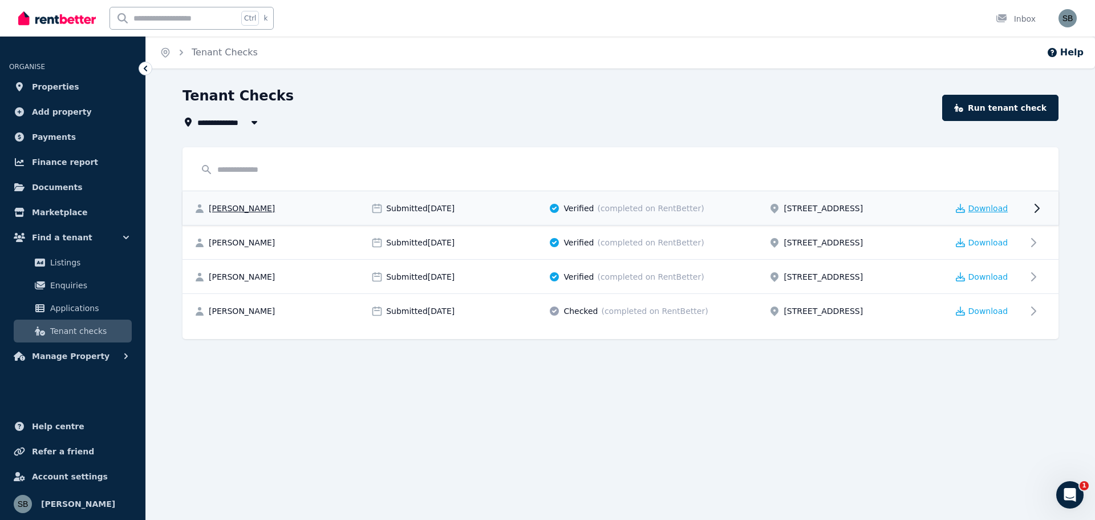
click at [986, 206] on span "Download" at bounding box center [989, 208] width 40 height 11
click at [988, 241] on span "Download" at bounding box center [989, 242] width 40 height 11
click at [983, 277] on span "Download" at bounding box center [989, 276] width 40 height 11
click at [979, 310] on span "Download" at bounding box center [989, 310] width 40 height 11
click at [431, 452] on div "**********" at bounding box center [547, 260] width 1095 height 520
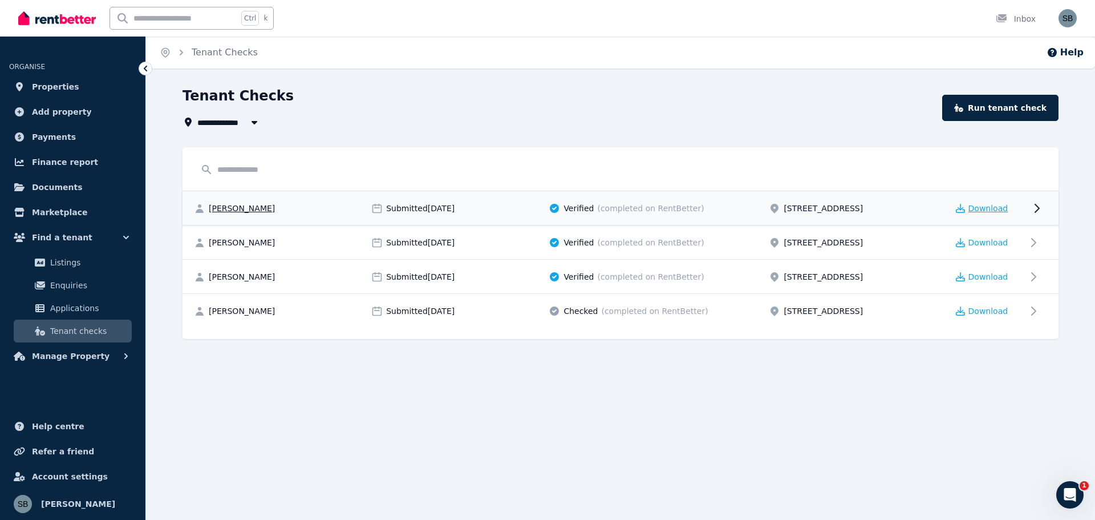
click at [982, 206] on span "Download" at bounding box center [989, 208] width 40 height 11
click at [337, 421] on div "**********" at bounding box center [547, 260] width 1095 height 520
click at [573, 309] on span "Checked" at bounding box center [581, 310] width 34 height 11
